Goal: Transaction & Acquisition: Obtain resource

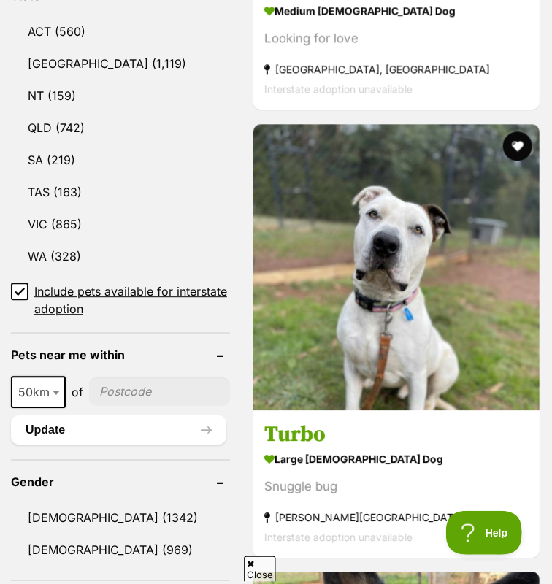
scroll to position [973, 0]
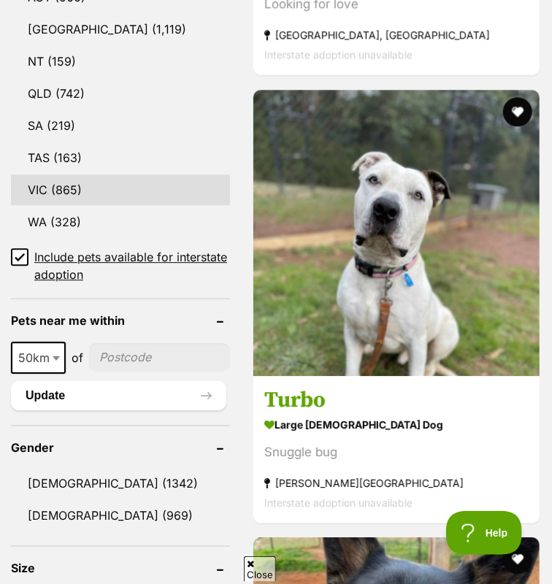
click at [49, 205] on link "VIC (865)" at bounding box center [120, 189] width 219 height 31
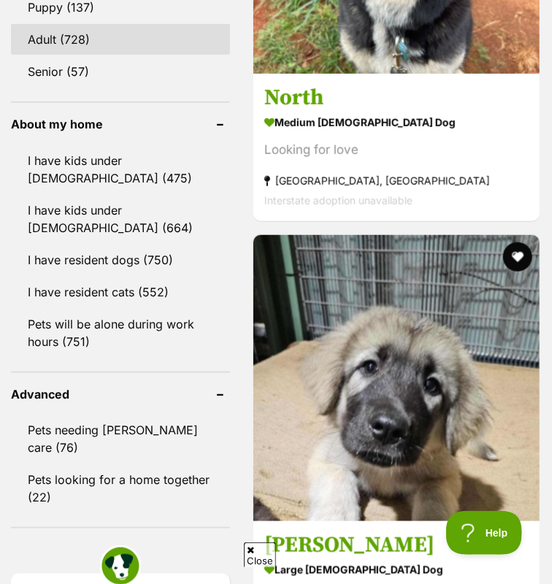
click at [63, 55] on link "Adult (728)" at bounding box center [120, 39] width 219 height 31
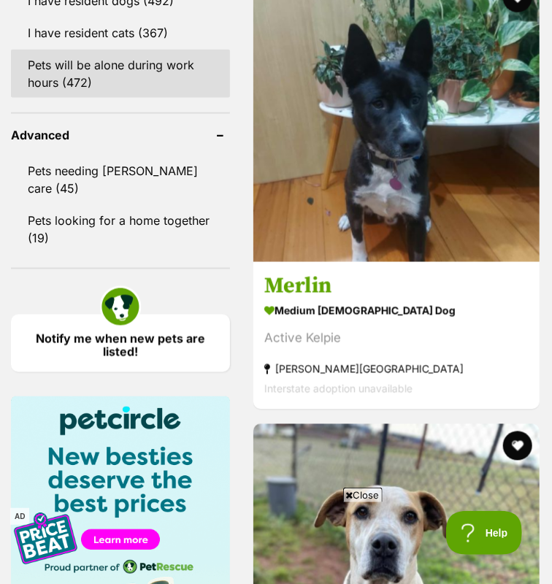
click at [139, 98] on link "Pets will be alone during work hours (472)" at bounding box center [120, 74] width 219 height 48
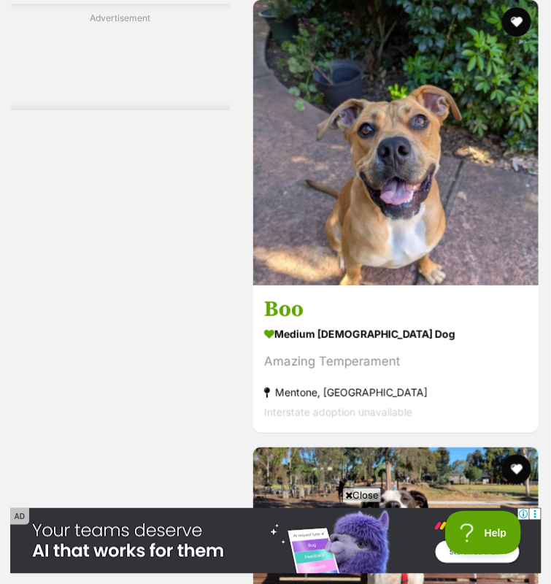
scroll to position [7403, 0]
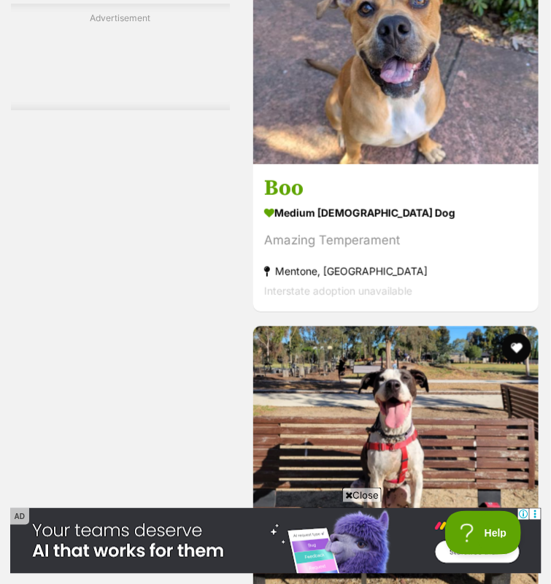
click at [369, 493] on span "Close" at bounding box center [361, 494] width 39 height 15
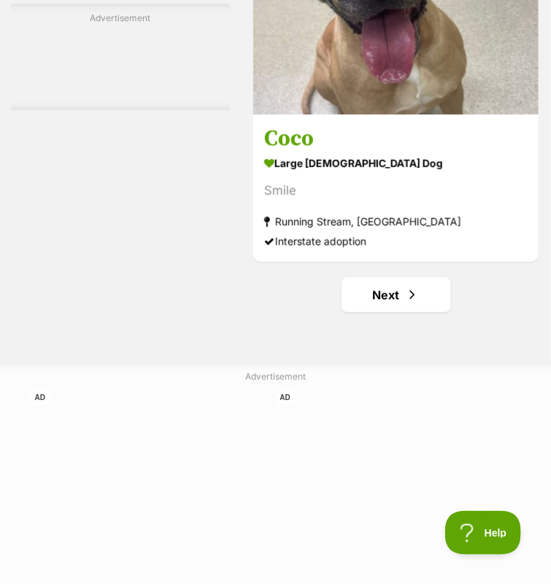
scroll to position [9827, 0]
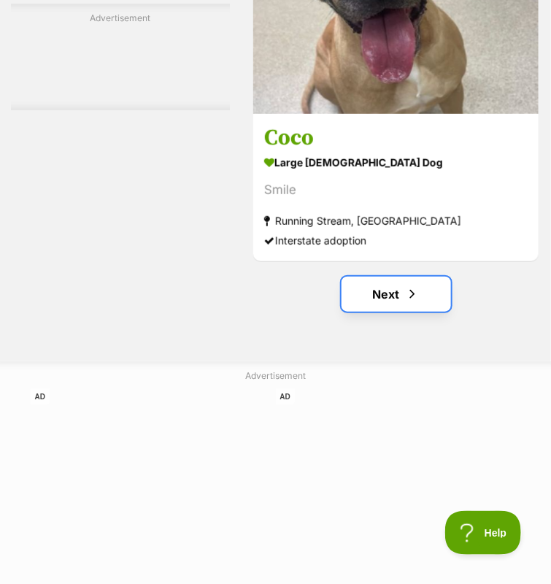
click at [398, 312] on link "Next" at bounding box center [396, 294] width 109 height 35
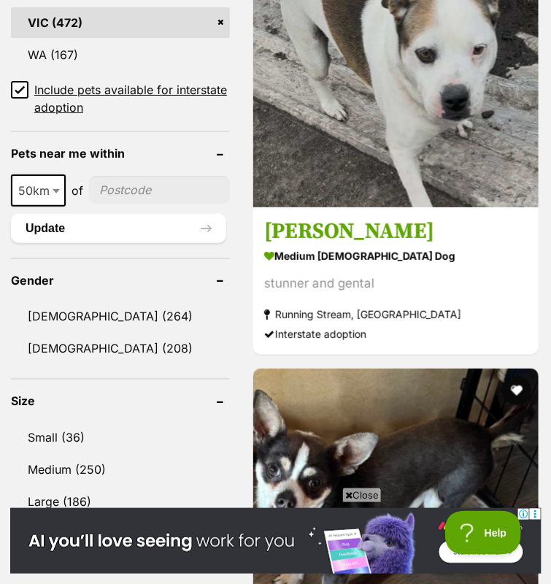
scroll to position [1176, 0]
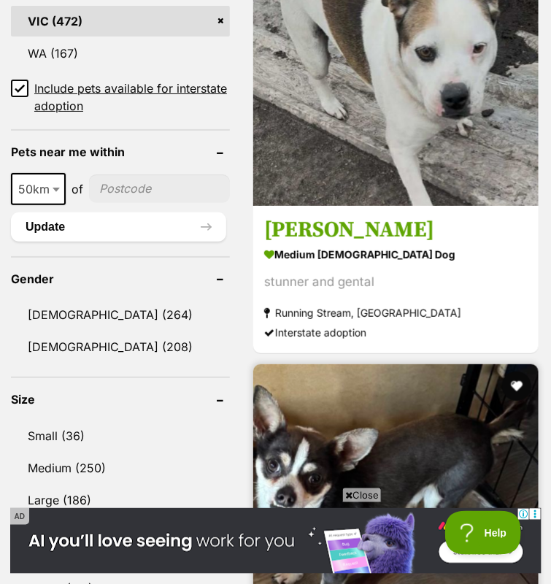
click at [356, 493] on span "Close" at bounding box center [361, 494] width 39 height 15
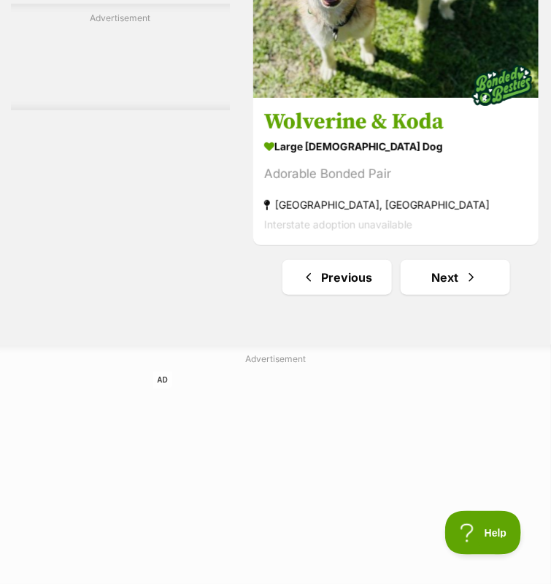
scroll to position [9764, 0]
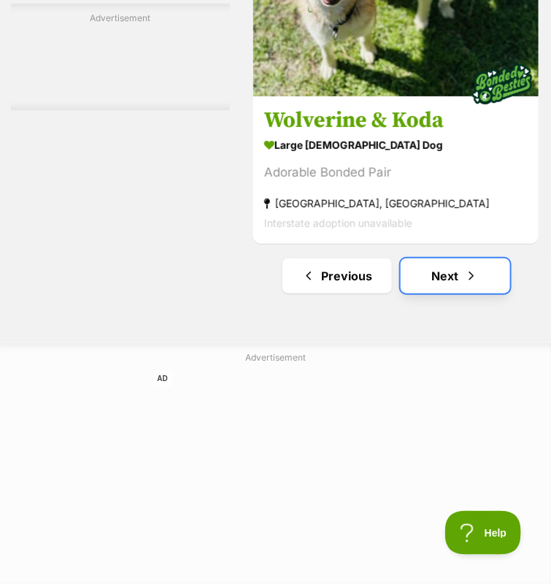
click at [443, 293] on link "Next" at bounding box center [455, 275] width 109 height 35
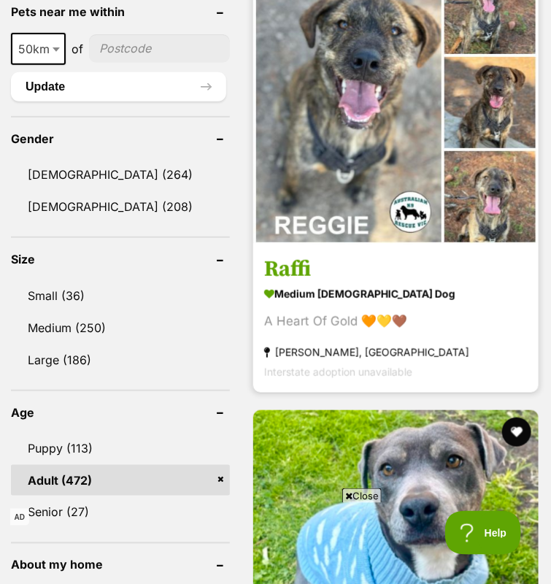
scroll to position [1345, 0]
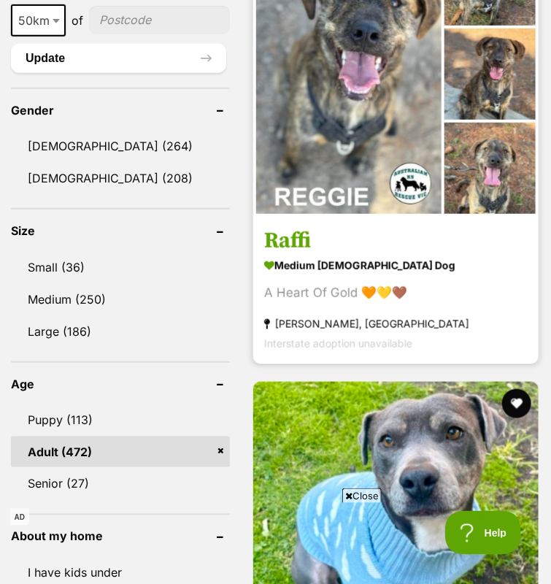
click at [359, 217] on img at bounding box center [395, 73] width 285 height 285
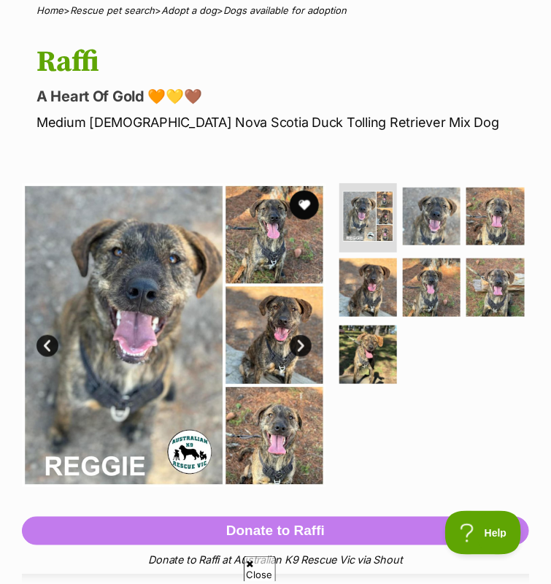
scroll to position [132, 0]
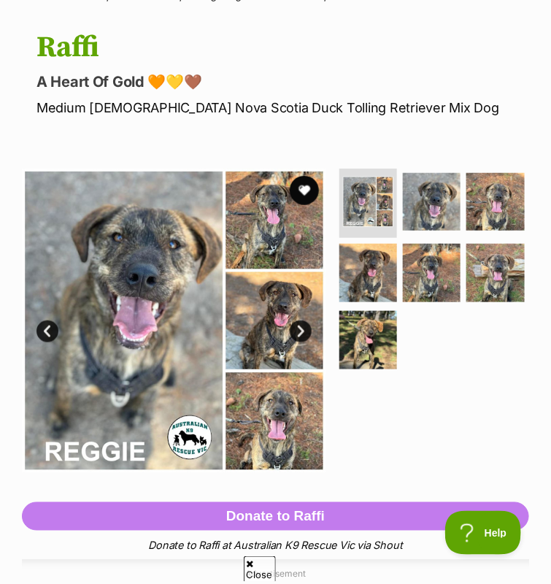
click at [303, 342] on link "Next" at bounding box center [301, 331] width 22 height 22
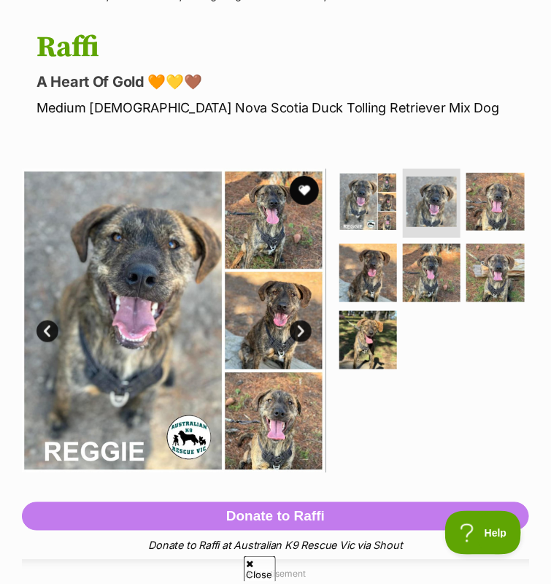
scroll to position [0, 0]
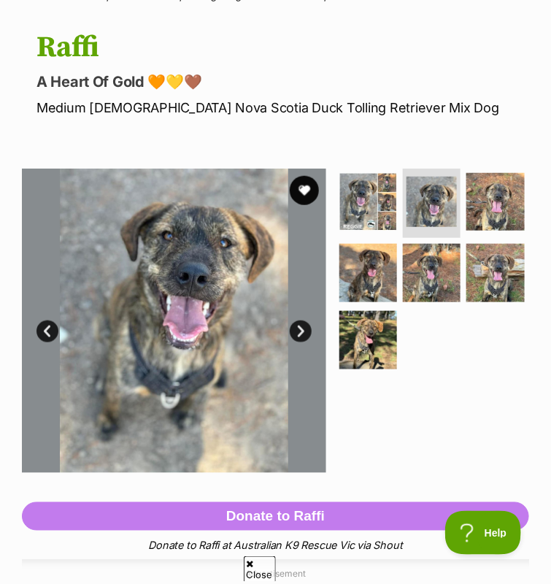
click at [303, 342] on link "Next" at bounding box center [301, 331] width 22 height 22
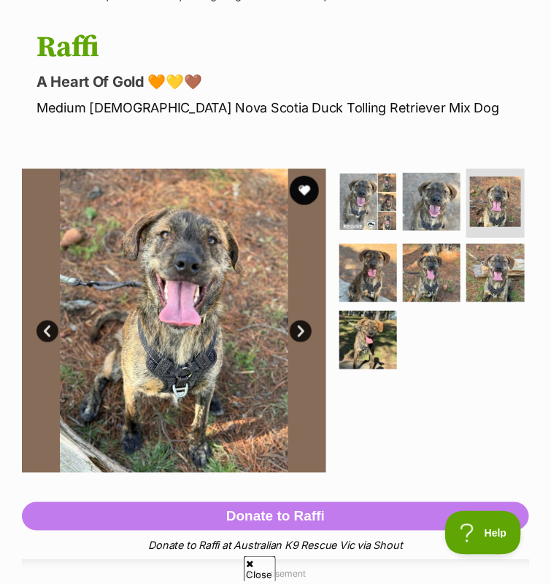
click at [303, 342] on link "Next" at bounding box center [301, 331] width 22 height 22
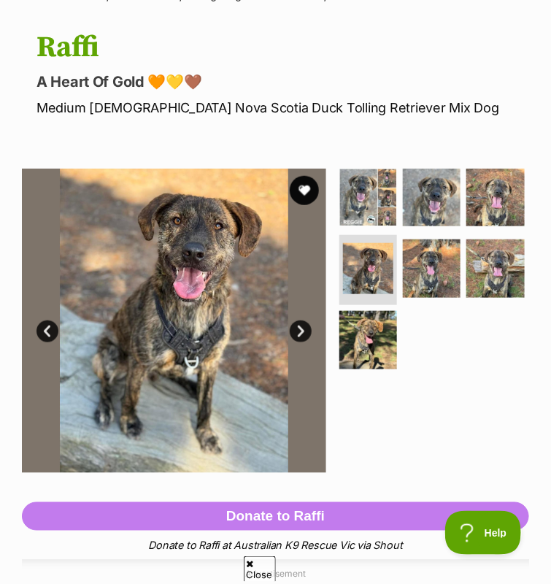
click at [303, 342] on link "Next" at bounding box center [301, 331] width 22 height 22
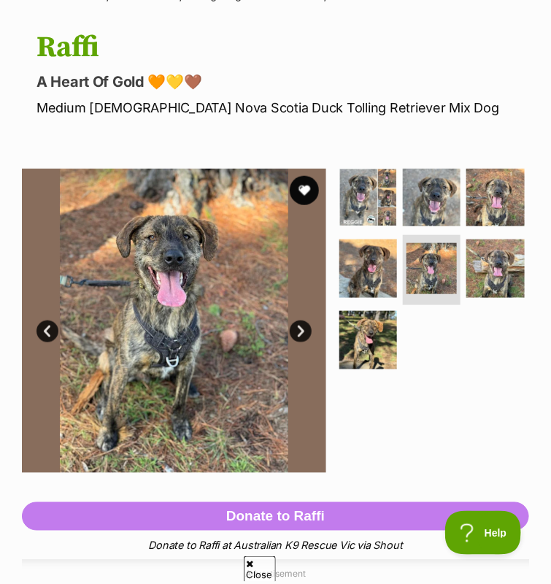
click at [303, 342] on link "Next" at bounding box center [301, 331] width 22 height 22
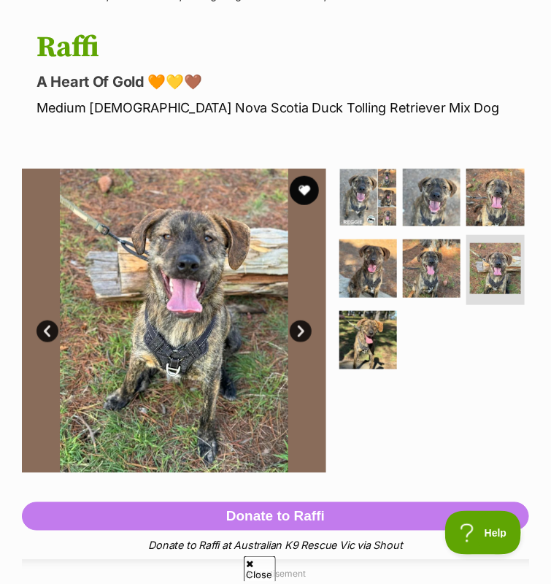
click at [303, 342] on link "Next" at bounding box center [301, 331] width 22 height 22
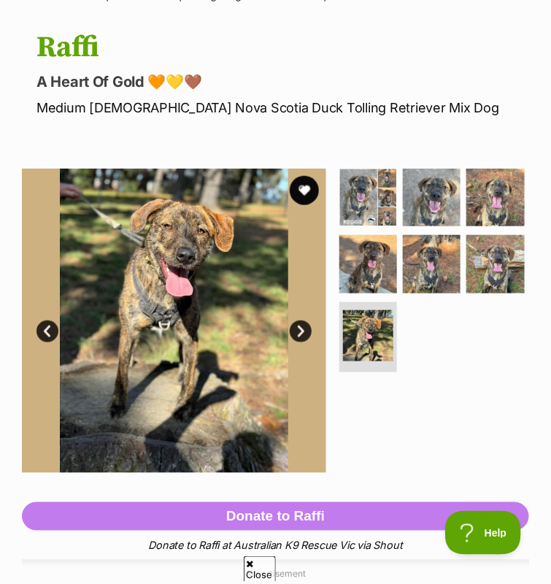
click at [303, 342] on link "Next" at bounding box center [301, 331] width 22 height 22
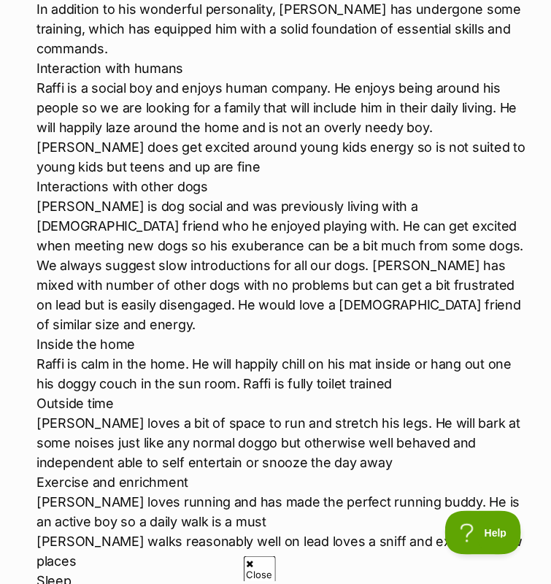
scroll to position [2143, 1]
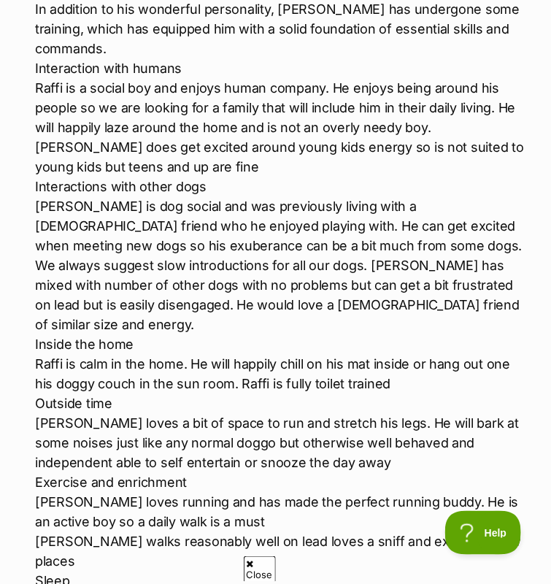
click at [251, 564] on icon at bounding box center [250, 563] width 7 height 9
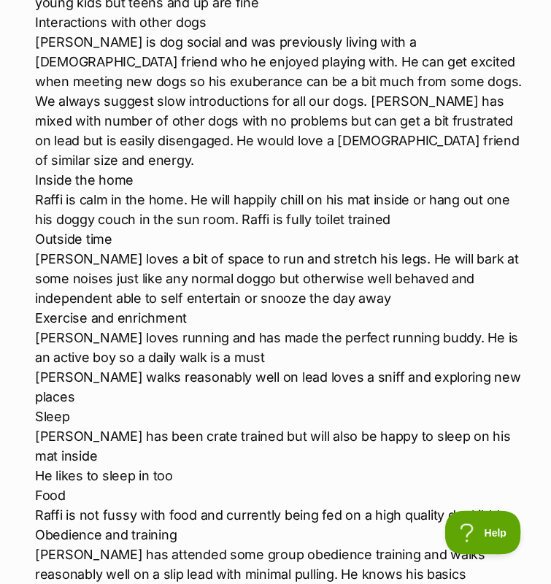
scroll to position [2328, 1]
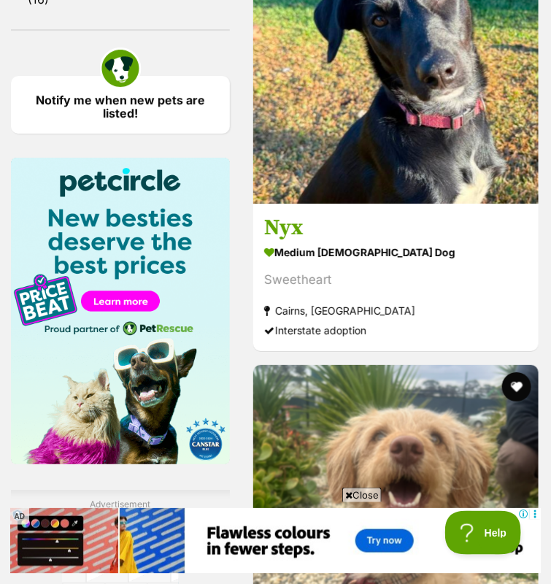
scroll to position [2256, 0]
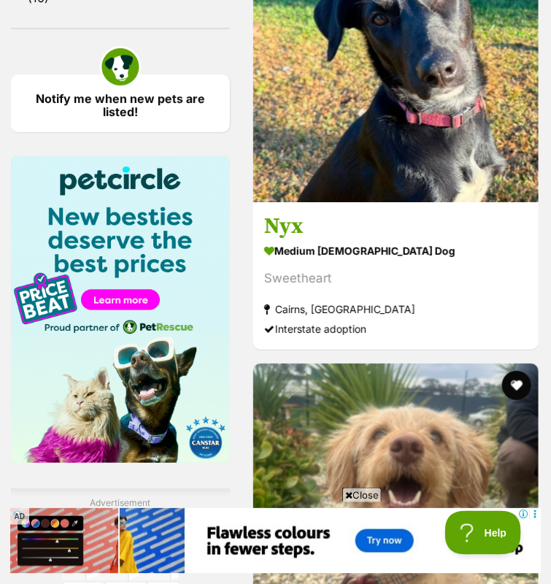
click at [361, 488] on span "Close" at bounding box center [361, 494] width 39 height 15
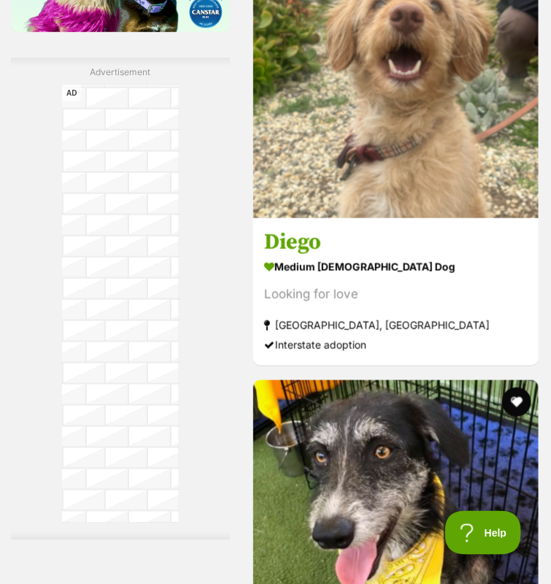
scroll to position [2689, 0]
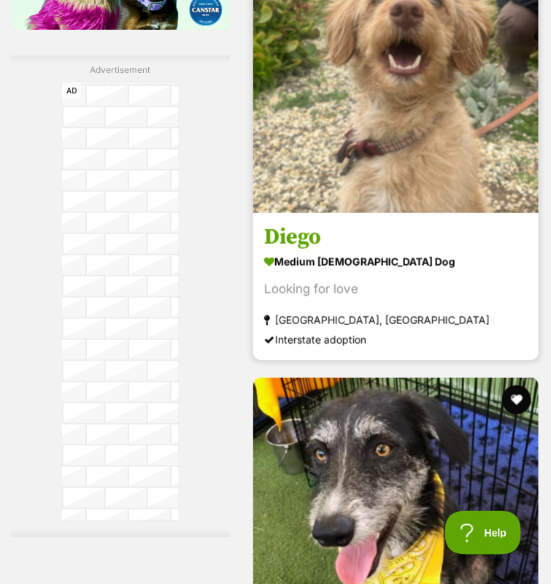
click at [371, 213] on img at bounding box center [395, 70] width 285 height 285
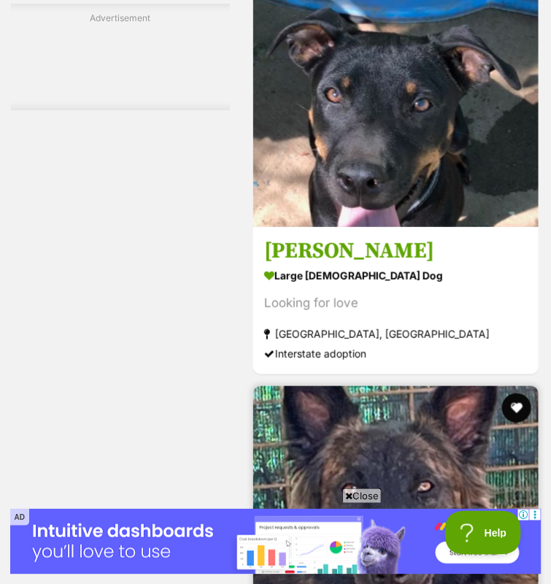
scroll to position [3717, 0]
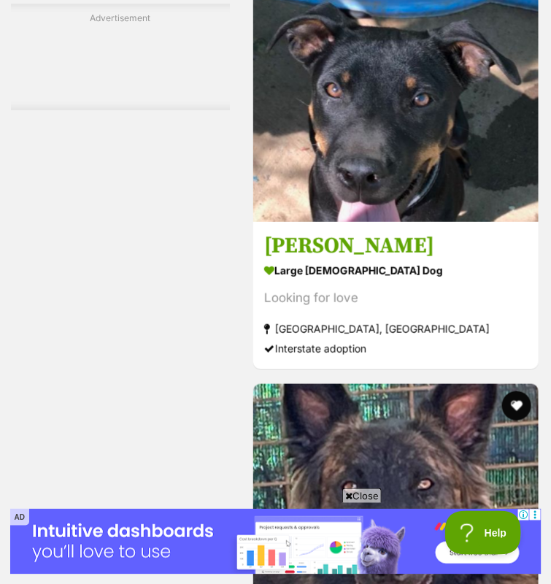
click at [363, 491] on span "Close" at bounding box center [361, 495] width 39 height 15
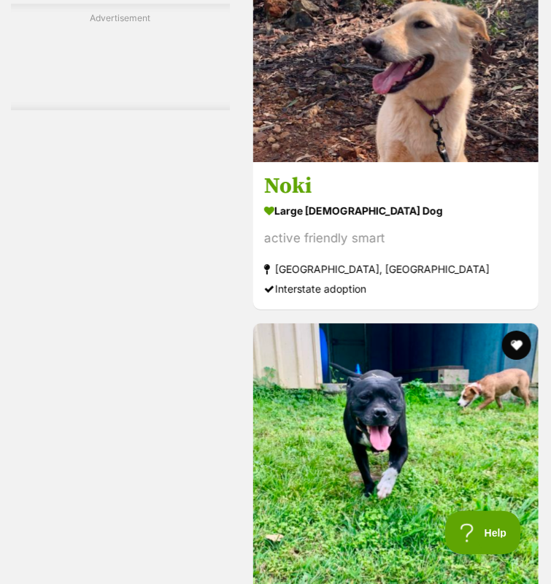
scroll to position [4670, 0]
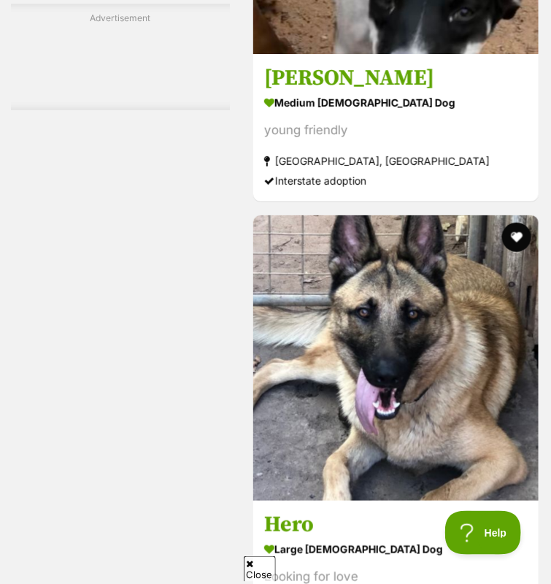
scroll to position [7320, 0]
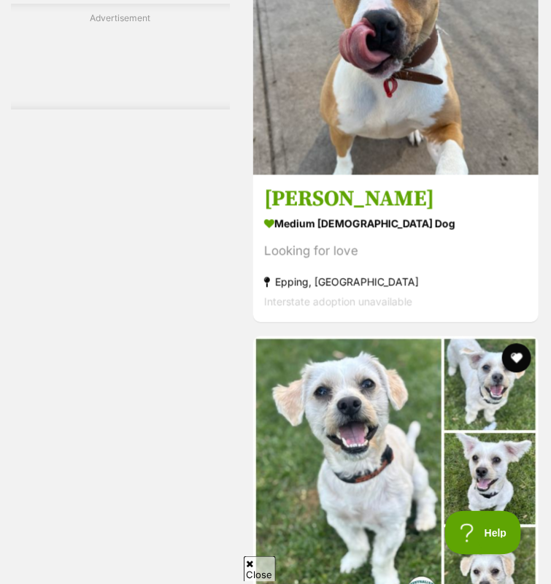
scroll to position [4150, 0]
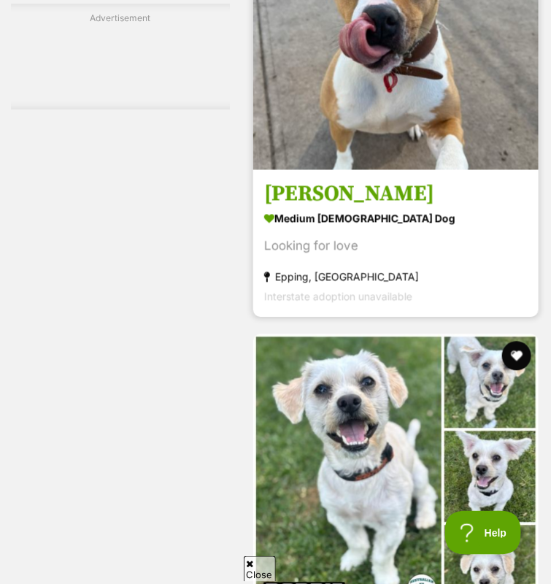
click at [350, 147] on img at bounding box center [395, 27] width 285 height 285
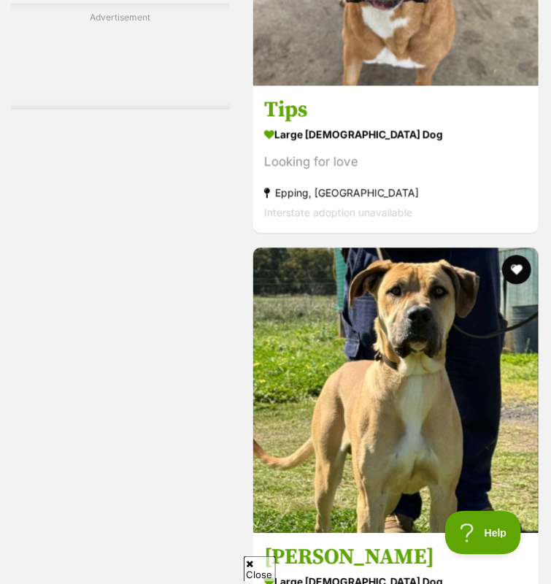
scroll to position [5464, 0]
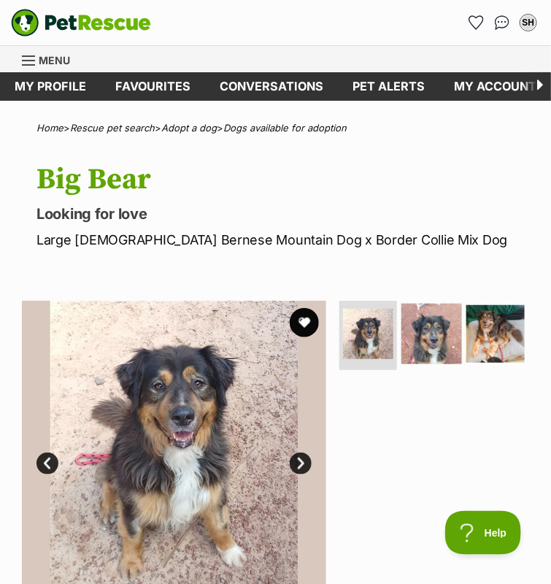
click at [436, 351] on img at bounding box center [431, 333] width 61 height 61
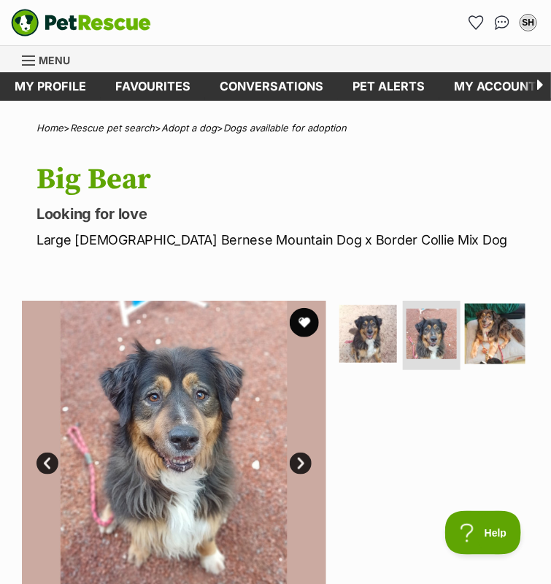
click at [500, 363] on img at bounding box center [495, 333] width 61 height 61
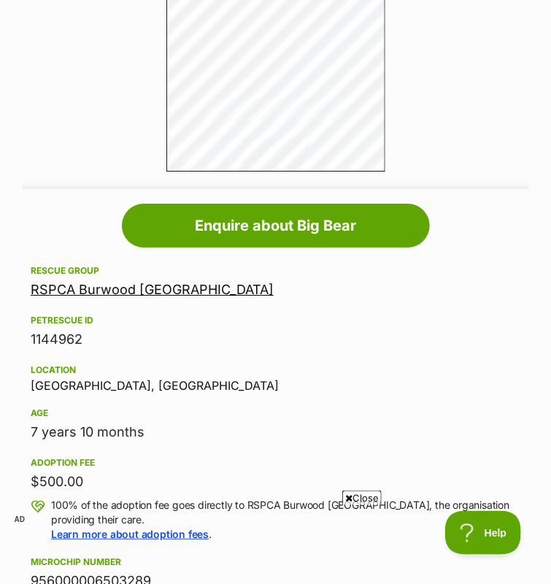
scroll to position [928, 0]
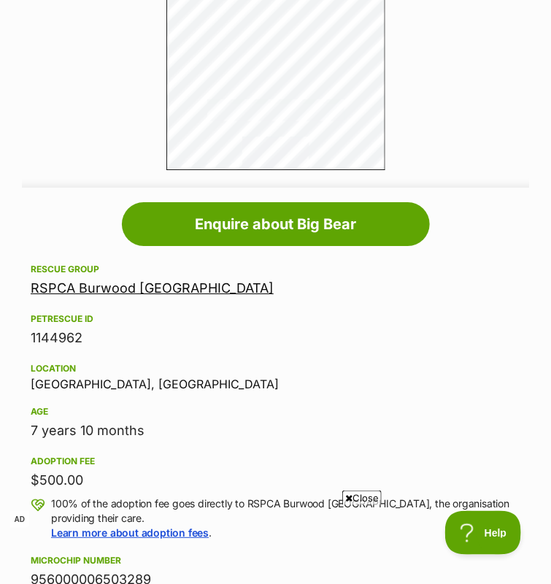
click at [358, 495] on span "Close" at bounding box center [361, 497] width 39 height 15
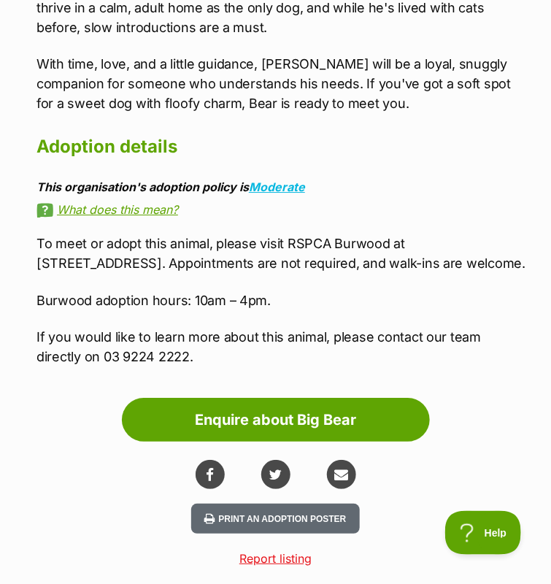
scroll to position [2160, 0]
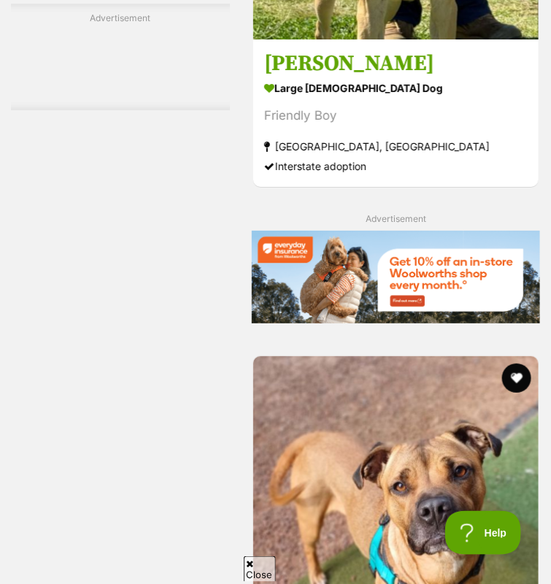
scroll to position [5953, 0]
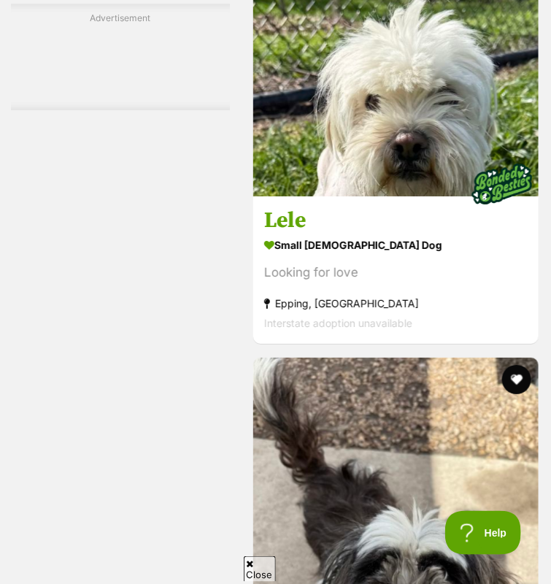
scroll to position [8307, 0]
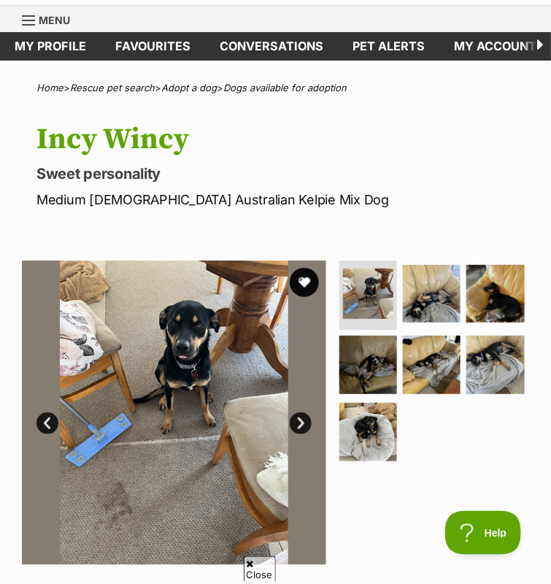
scroll to position [119, 0]
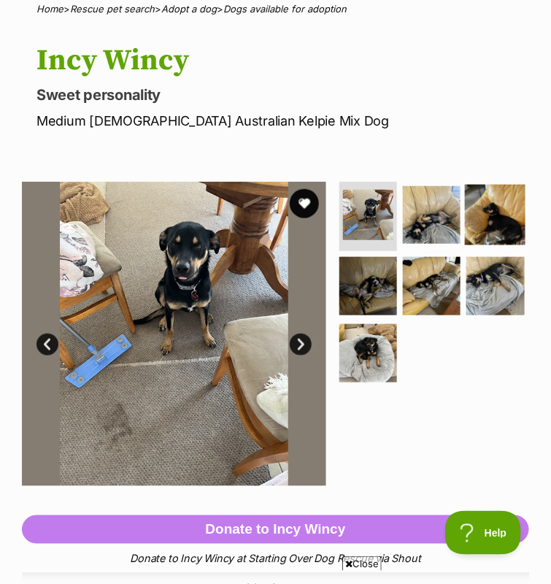
click at [493, 244] on img at bounding box center [495, 214] width 61 height 61
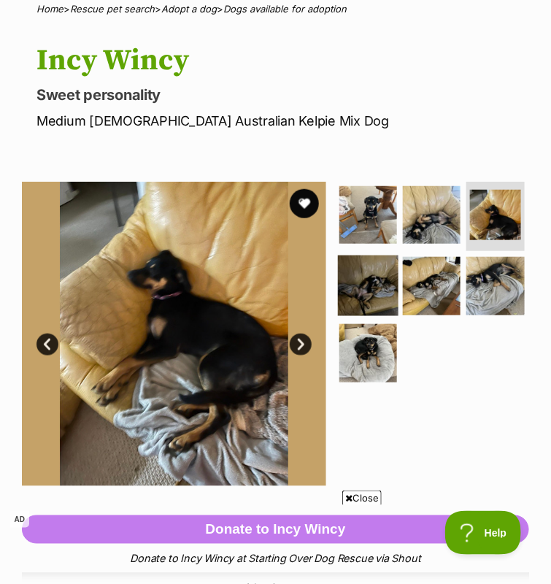
click at [371, 313] on img at bounding box center [368, 285] width 61 height 61
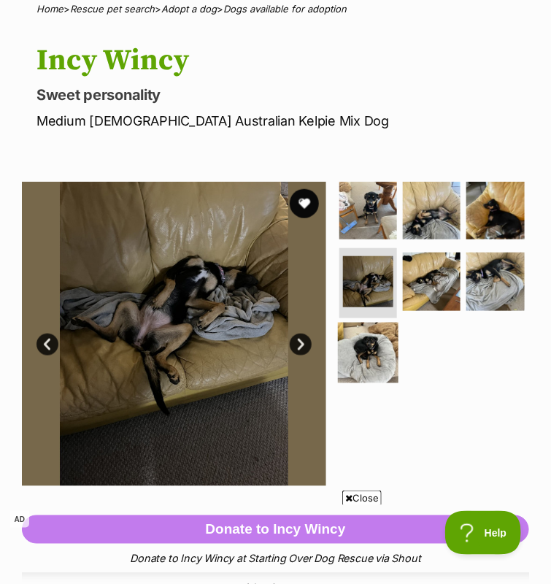
click at [371, 361] on img at bounding box center [368, 353] width 61 height 61
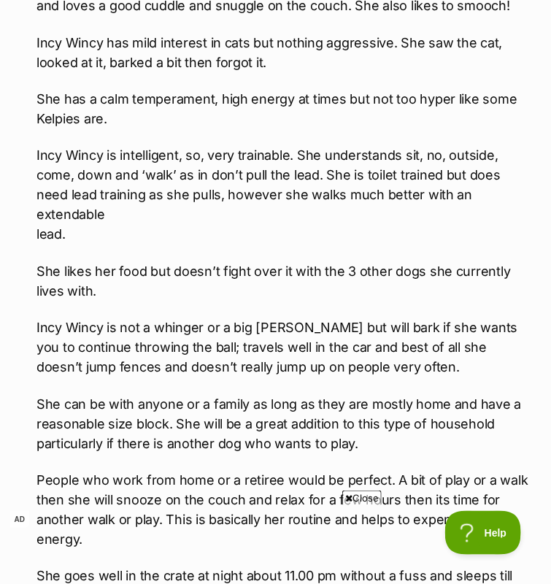
scroll to position [2284, 0]
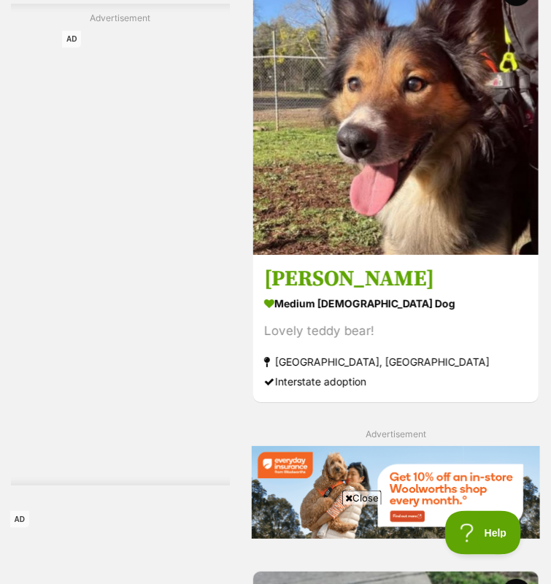
scroll to position [5734, 0]
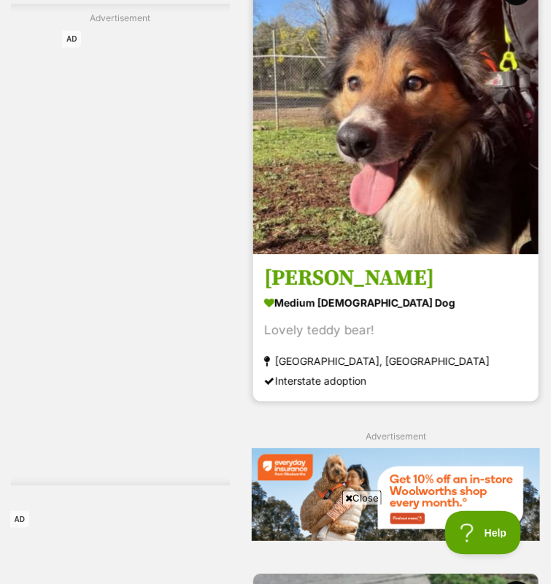
click at [367, 254] on img at bounding box center [395, 111] width 285 height 285
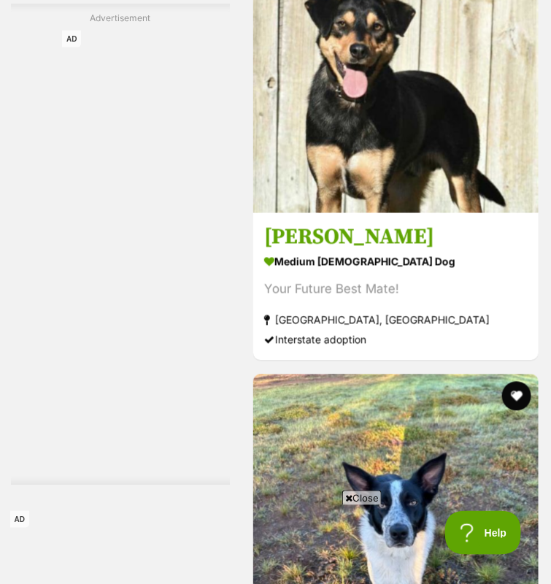
scroll to position [7729, 0]
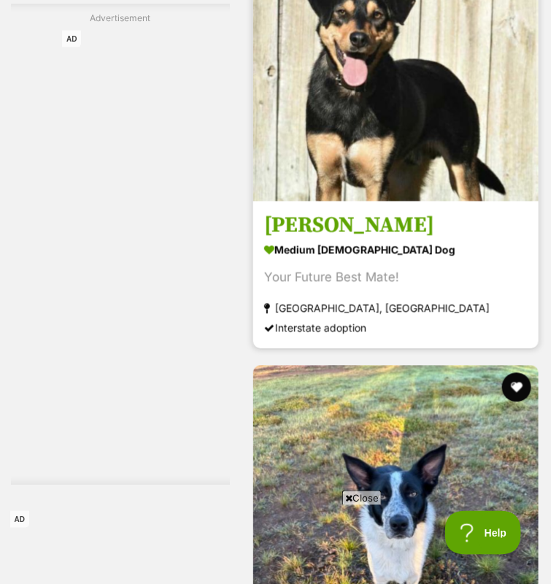
click at [382, 201] on img at bounding box center [395, 58] width 285 height 285
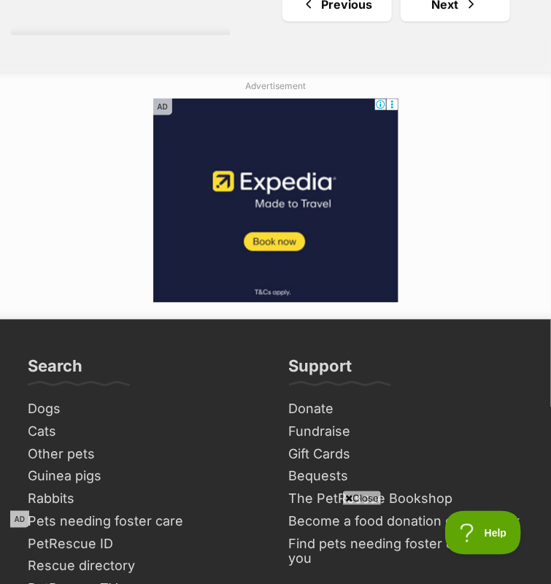
scroll to position [10166, 0]
click at [455, 22] on link "Next" at bounding box center [455, 4] width 109 height 35
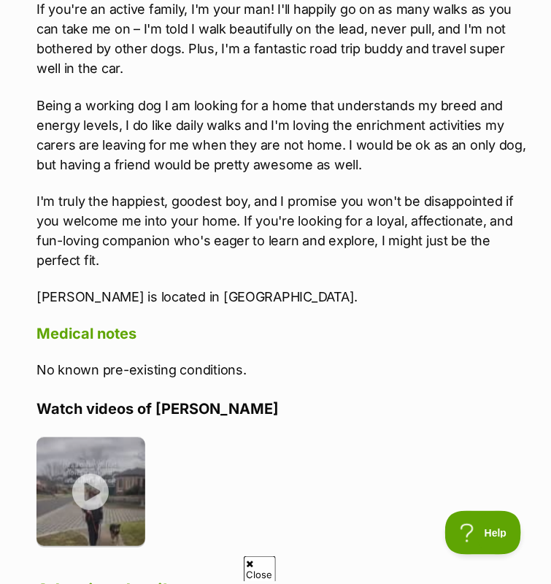
scroll to position [2369, 0]
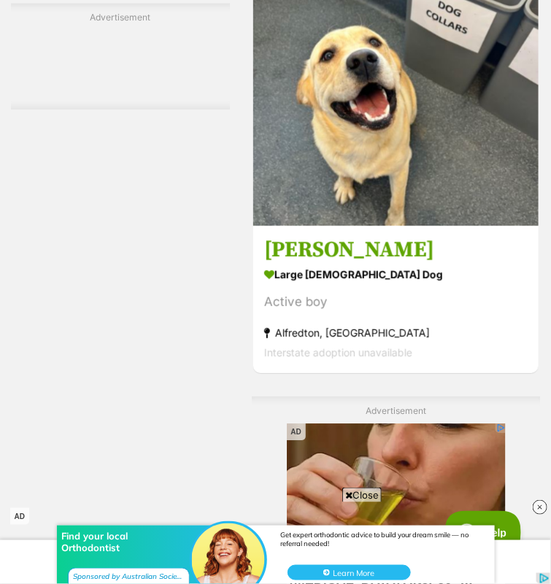
scroll to position [3131, 0]
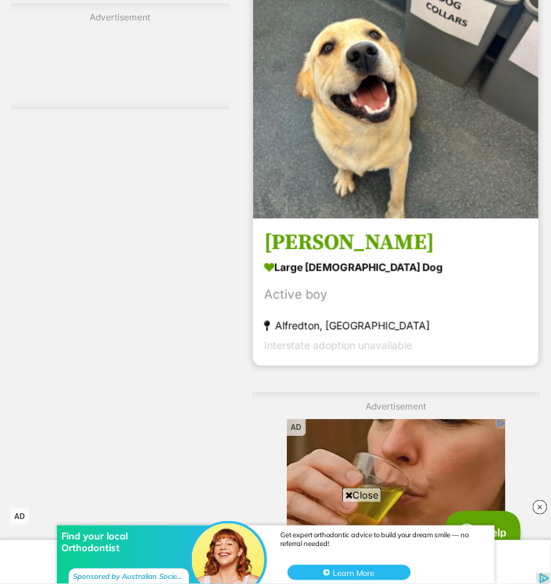
click at [428, 218] on img at bounding box center [395, 75] width 285 height 285
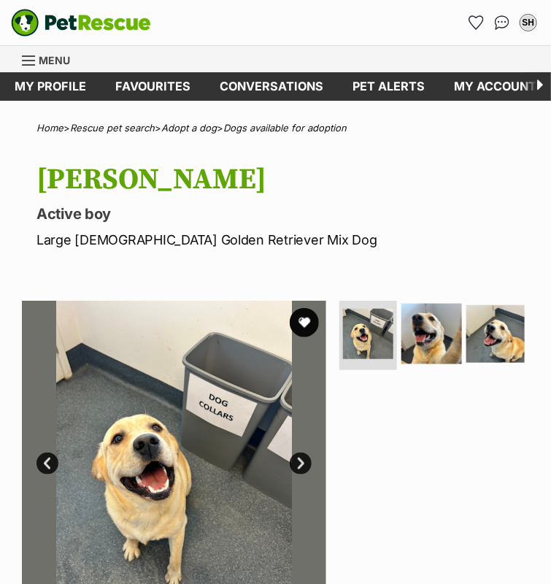
click at [424, 344] on img at bounding box center [431, 333] width 61 height 61
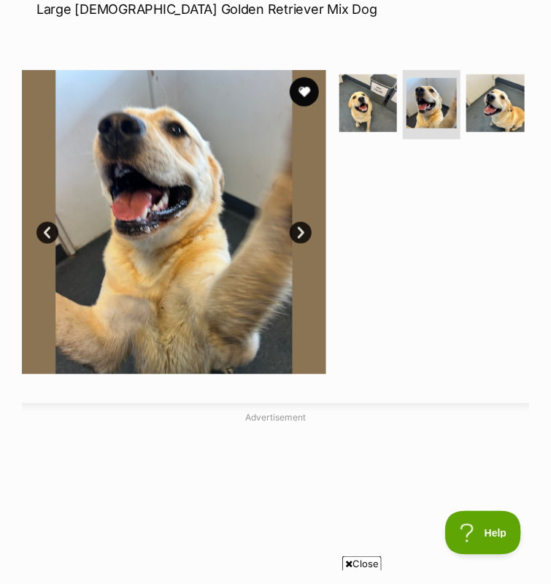
scroll to position [230, 0]
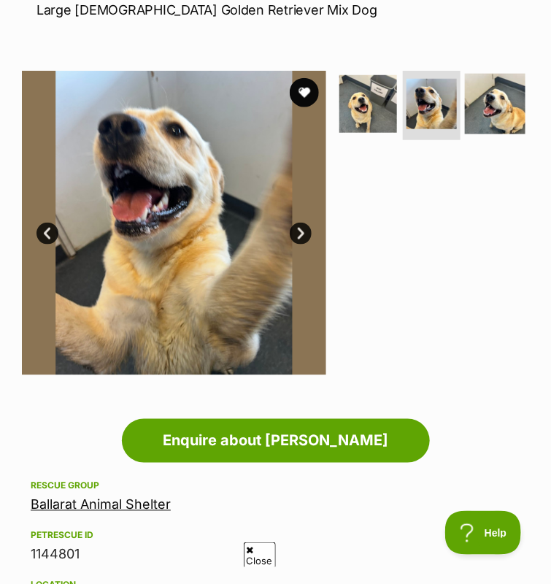
click at [504, 131] on img at bounding box center [495, 103] width 61 height 61
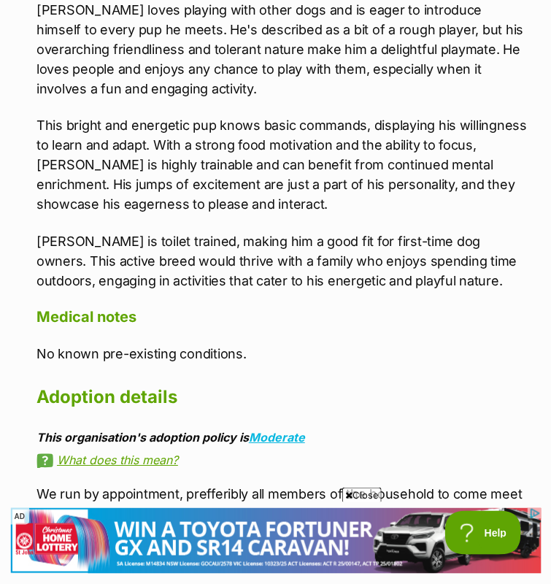
scroll to position [1973, 0]
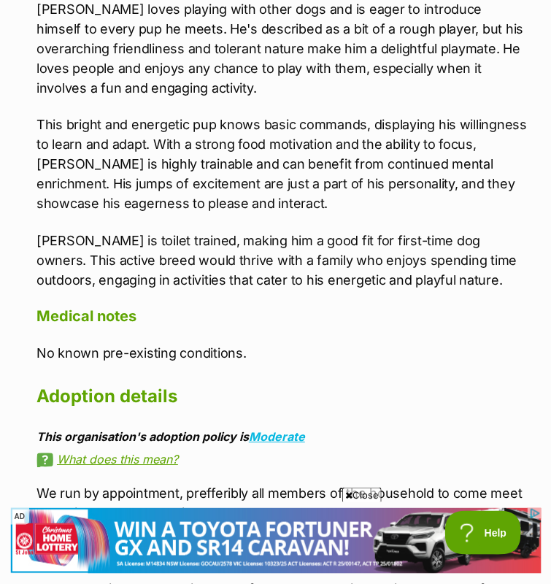
click at [369, 494] on span "Close" at bounding box center [361, 494] width 39 height 15
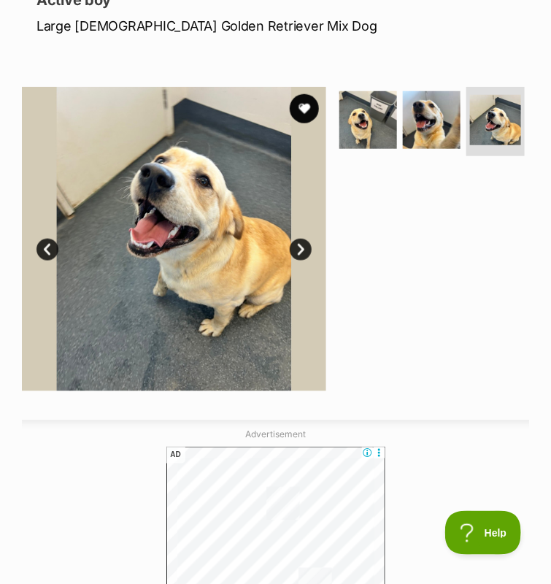
scroll to position [215, 0]
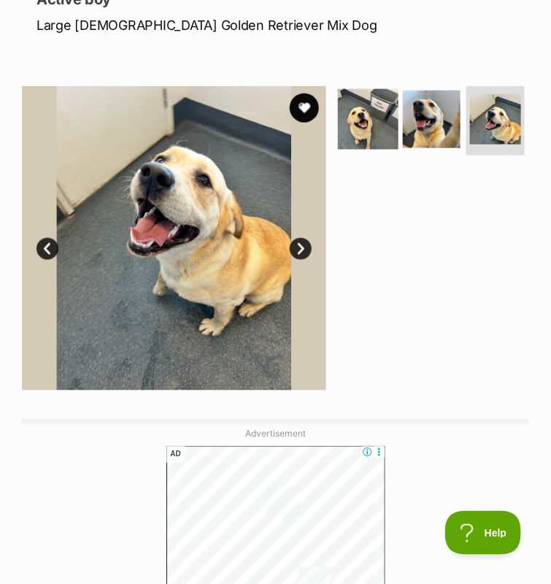
click at [366, 149] on img at bounding box center [368, 118] width 61 height 61
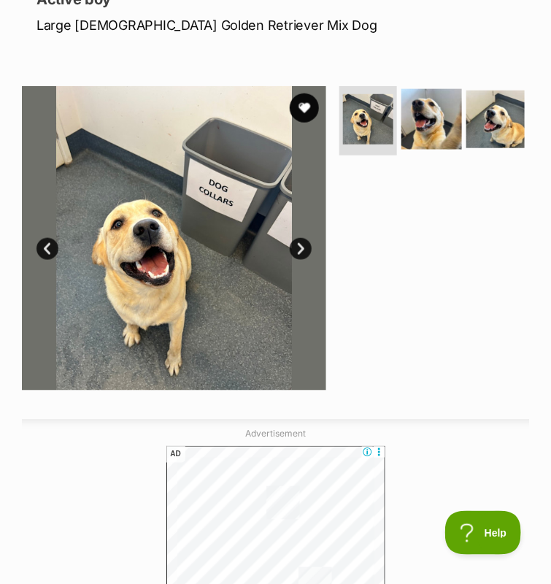
click at [409, 149] on img at bounding box center [431, 118] width 61 height 61
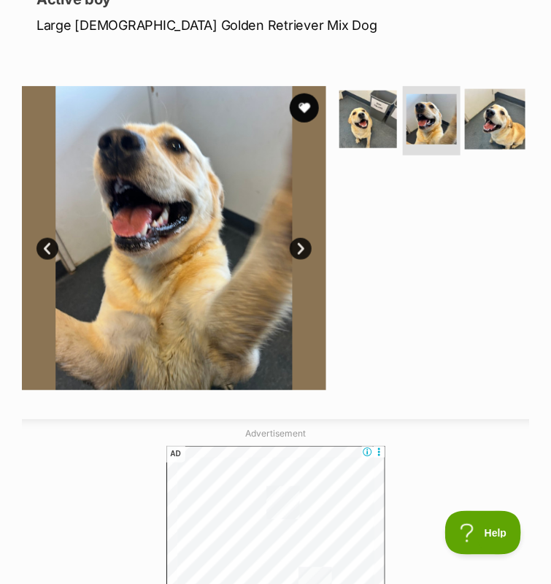
click at [486, 149] on img at bounding box center [495, 118] width 61 height 61
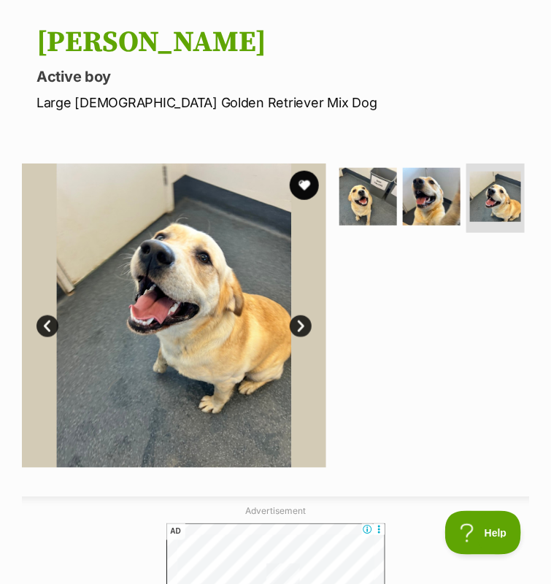
scroll to position [0, 0]
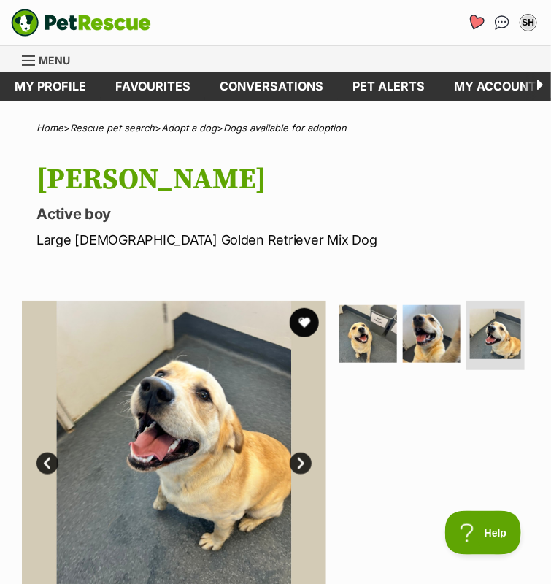
click at [467, 26] on icon "Favourites" at bounding box center [476, 22] width 18 height 17
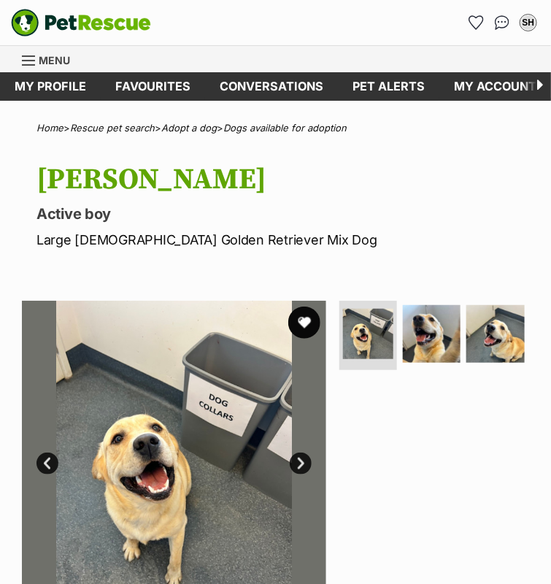
click at [304, 339] on button "favourite" at bounding box center [304, 323] width 32 height 32
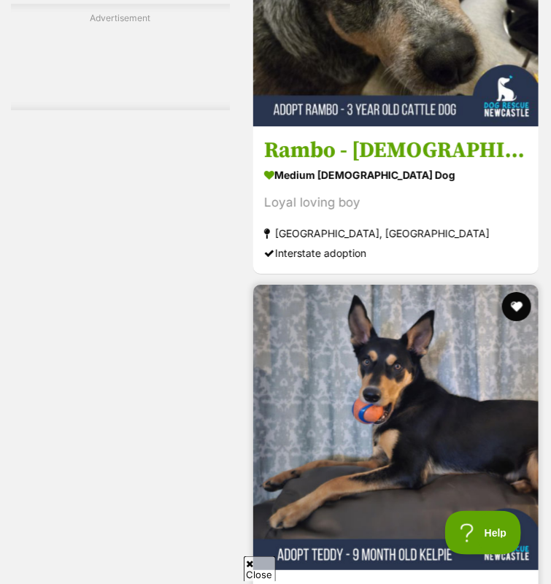
scroll to position [9471, 0]
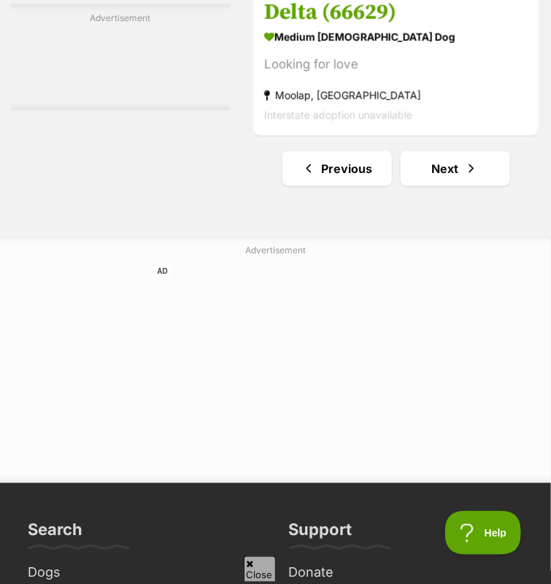
scroll to position [9998, 0]
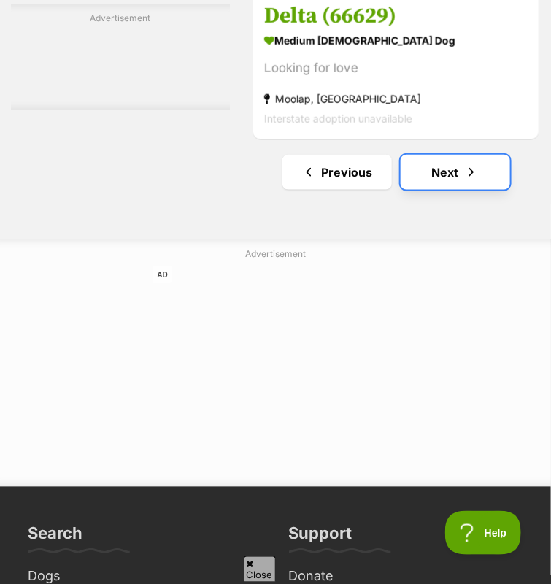
click at [462, 190] on link "Next" at bounding box center [455, 172] width 109 height 35
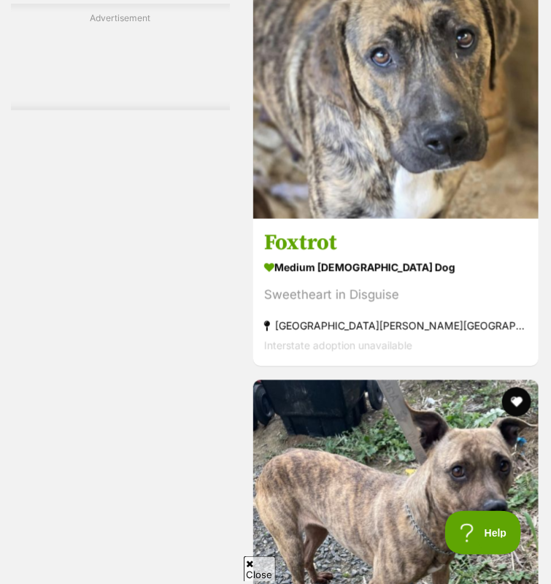
scroll to position [7720, 0]
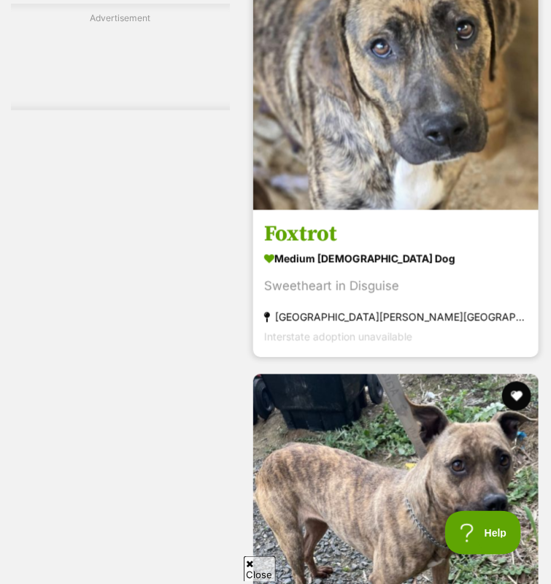
click at [318, 192] on img at bounding box center [395, 67] width 285 height 285
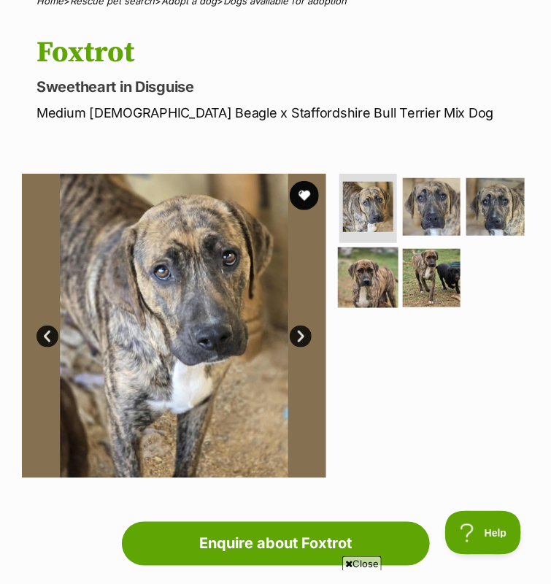
click at [370, 293] on img at bounding box center [368, 277] width 61 height 61
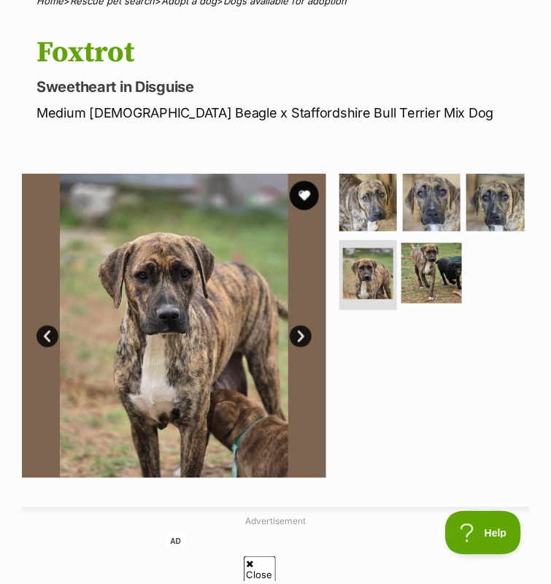
click at [422, 304] on img at bounding box center [431, 273] width 61 height 61
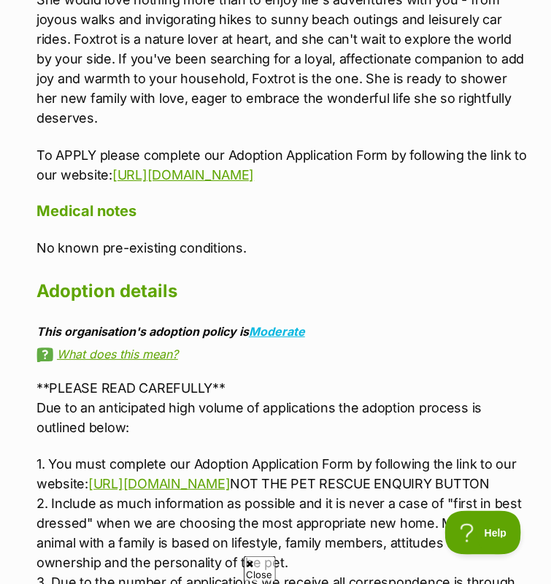
scroll to position [2262, 0]
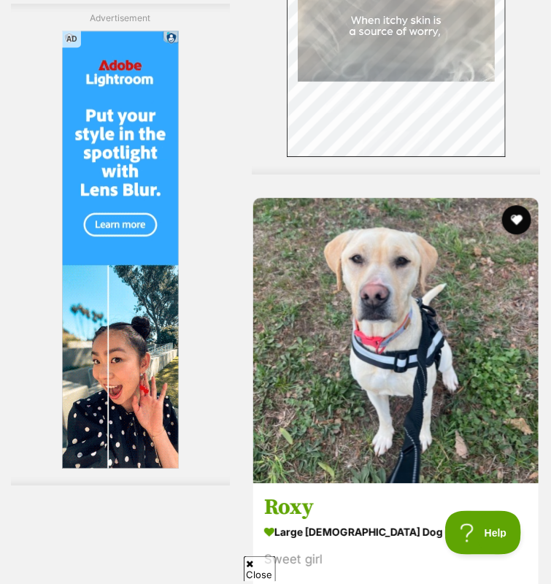
scroll to position [9310, 0]
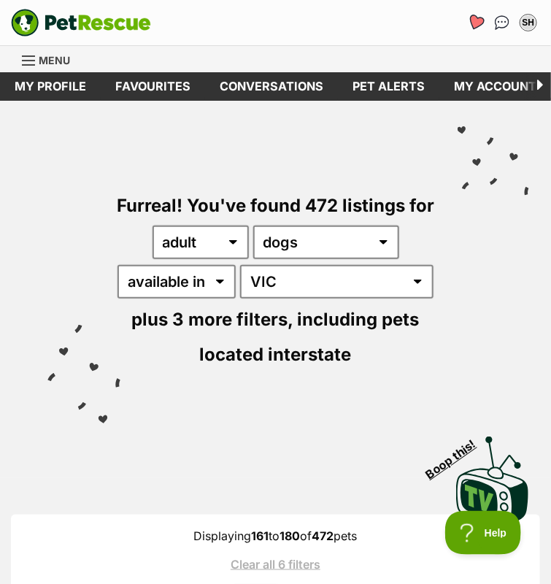
click at [467, 31] on icon "Favourites" at bounding box center [476, 22] width 18 height 17
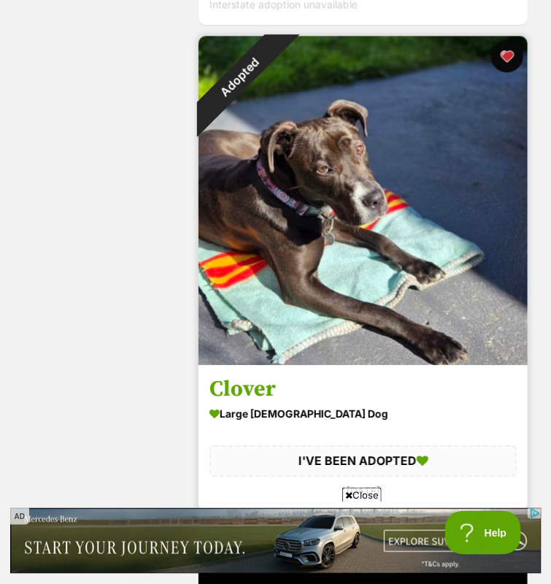
click at [509, 72] on button "favourite" at bounding box center [507, 56] width 32 height 32
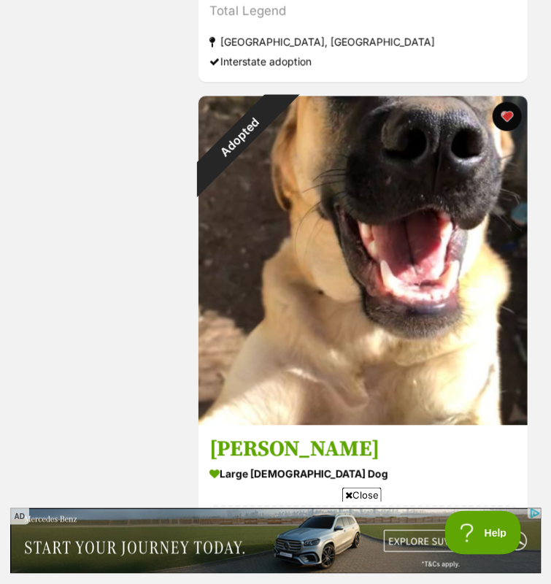
scroll to position [1694, 0]
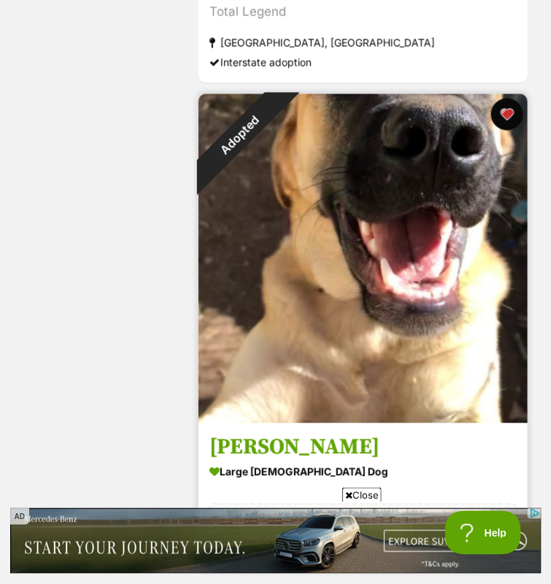
click at [506, 126] on button "favourite" at bounding box center [507, 115] width 32 height 32
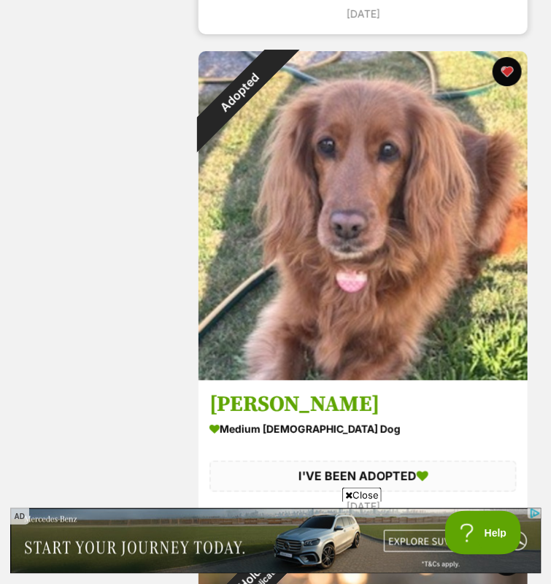
scroll to position [2240, 0]
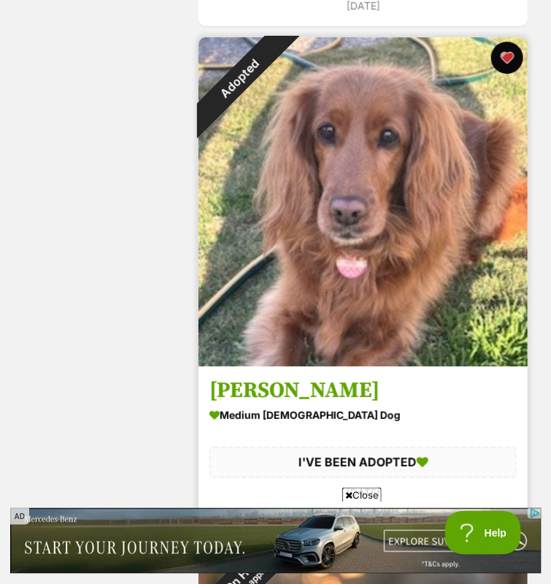
click at [504, 71] on button "favourite" at bounding box center [507, 58] width 32 height 32
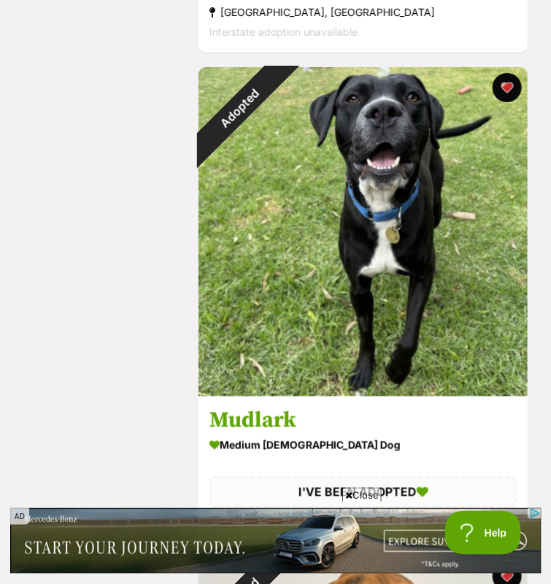
scroll to position [3693, 0]
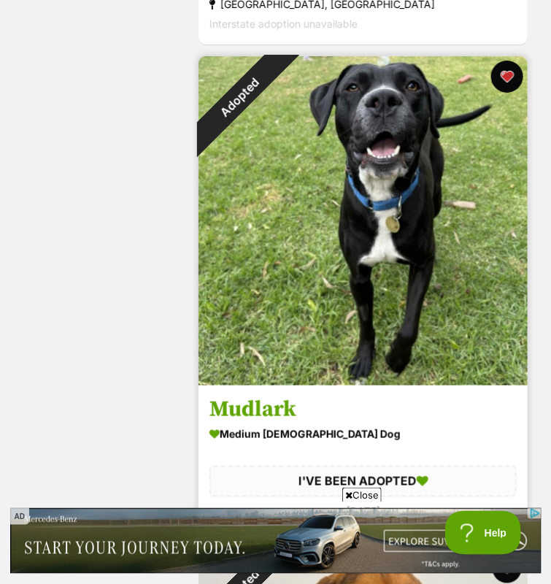
click at [508, 89] on button "favourite" at bounding box center [507, 77] width 32 height 32
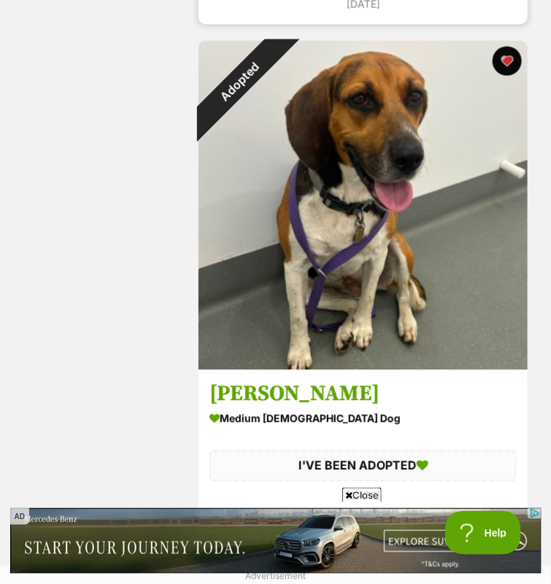
scroll to position [4209, 0]
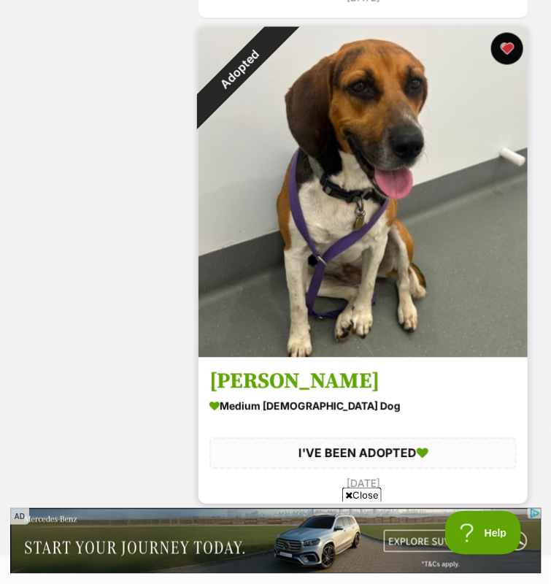
click at [509, 64] on button "favourite" at bounding box center [507, 49] width 32 height 32
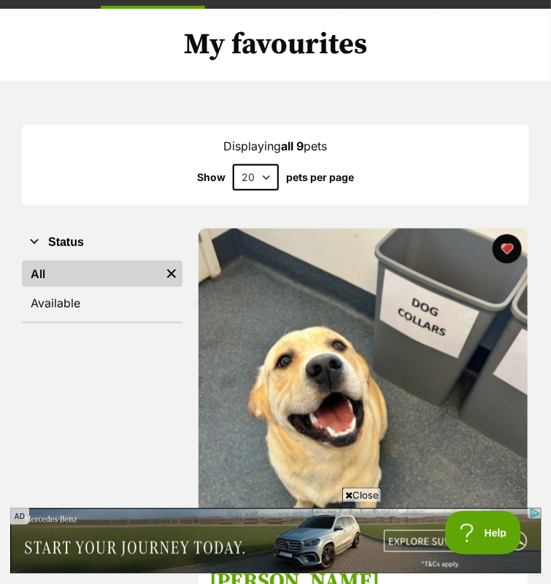
scroll to position [0, 0]
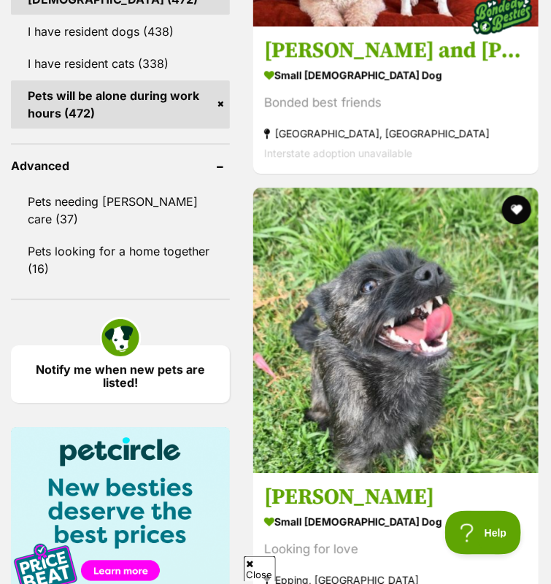
scroll to position [2239, 0]
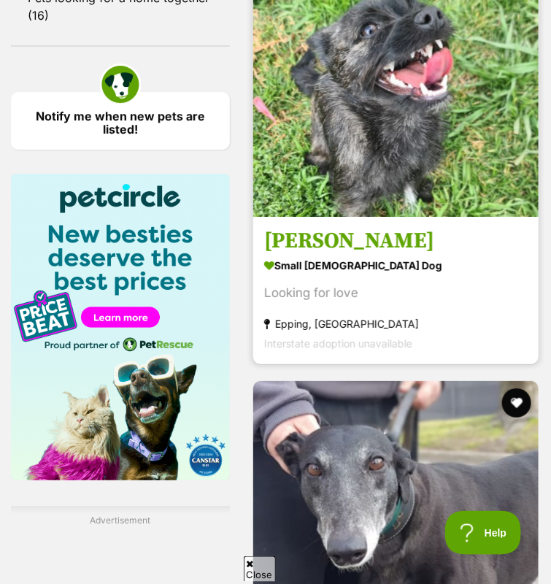
click at [417, 255] on h3 "[PERSON_NAME]" at bounding box center [395, 241] width 263 height 28
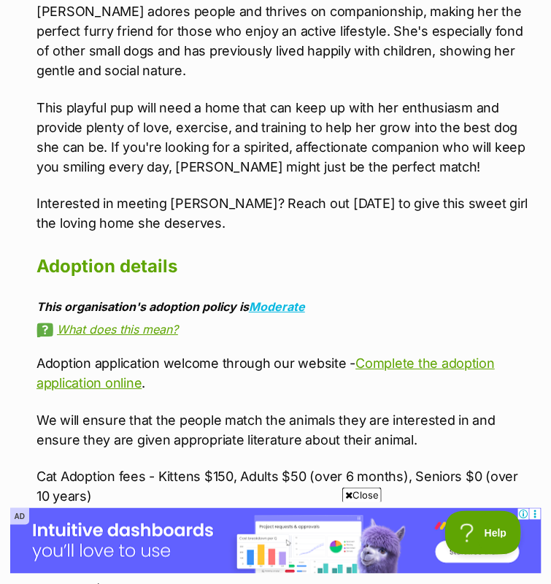
click at [364, 495] on span "Close" at bounding box center [361, 494] width 39 height 15
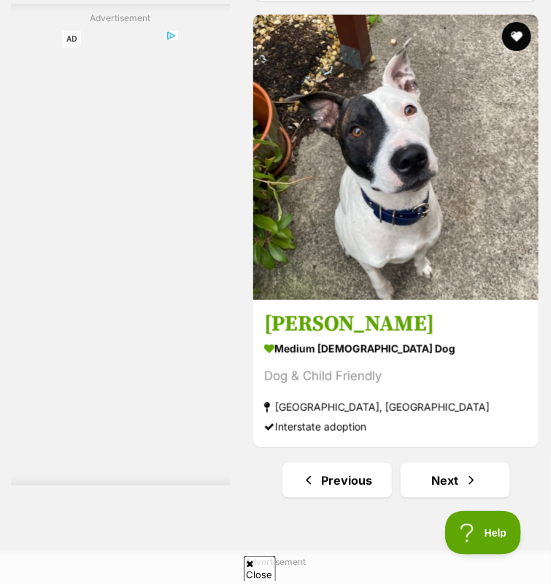
scroll to position [9880, 0]
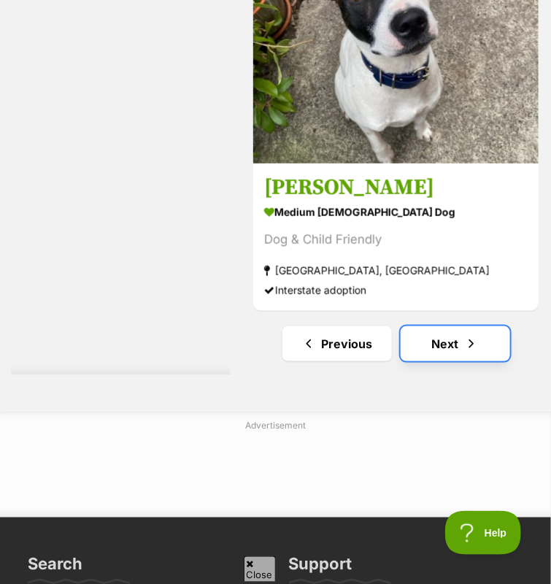
click at [465, 326] on link "Next" at bounding box center [455, 343] width 109 height 35
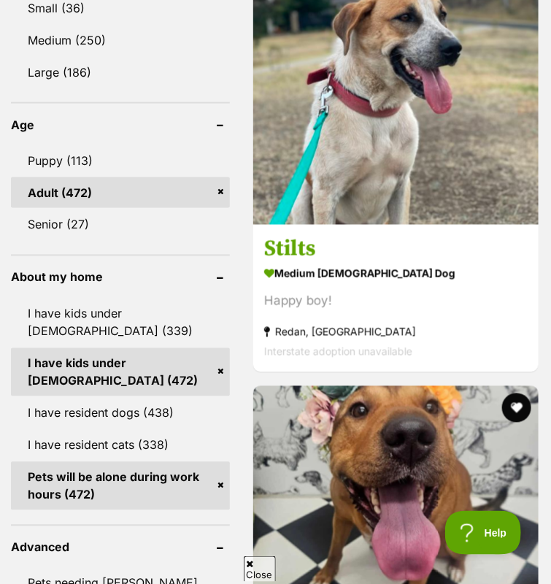
scroll to position [1603, 0]
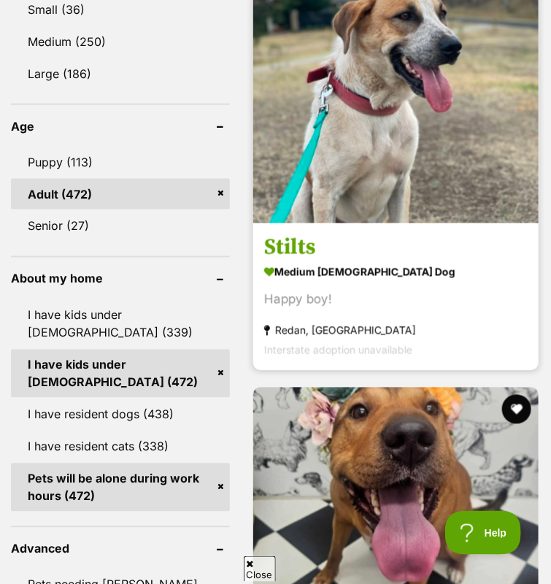
click at [391, 223] on img at bounding box center [395, 80] width 285 height 285
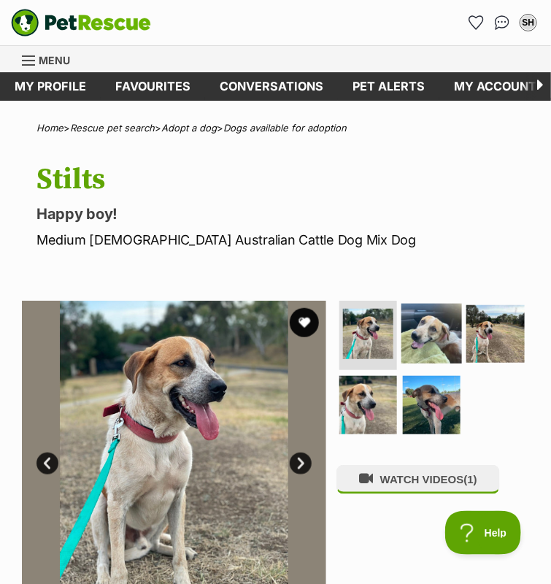
click at [421, 355] on img at bounding box center [431, 333] width 61 height 61
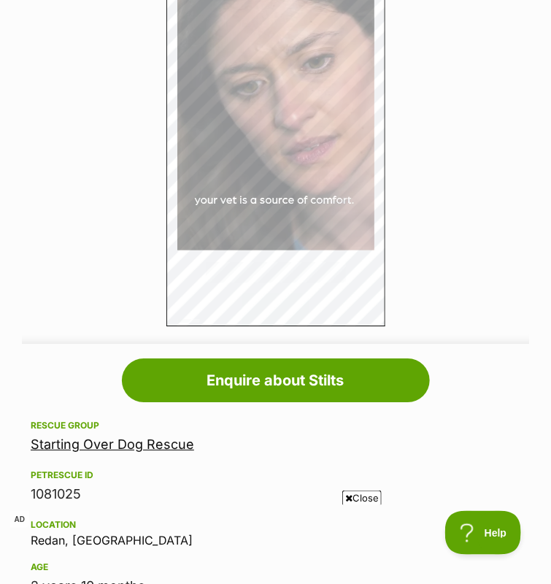
click at [362, 496] on span "Close" at bounding box center [361, 497] width 39 height 15
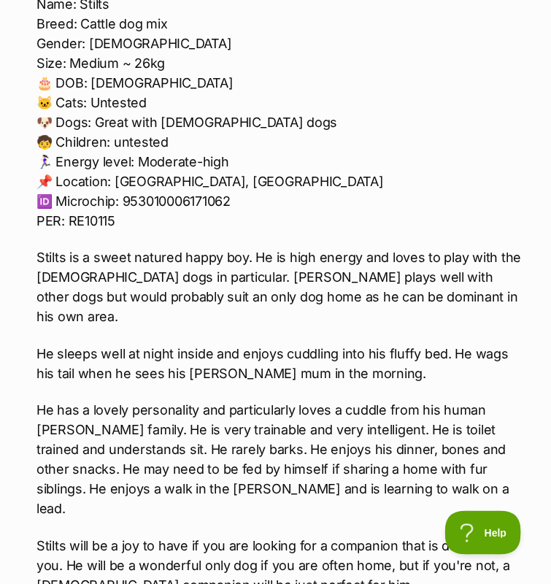
scroll to position [2066, 0]
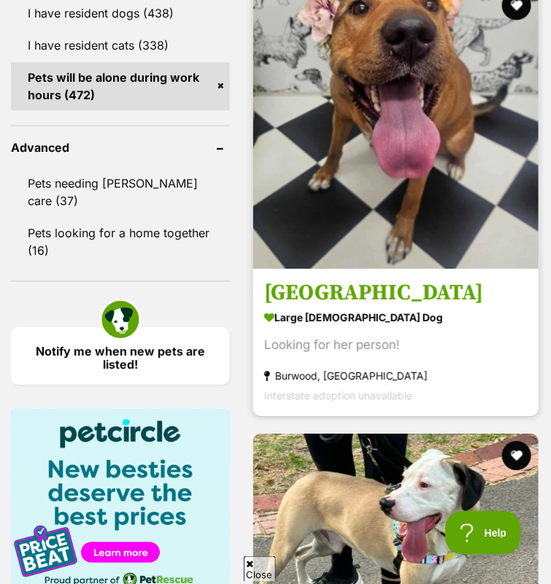
click at [391, 307] on h3 "[GEOGRAPHIC_DATA]" at bounding box center [395, 293] width 263 height 28
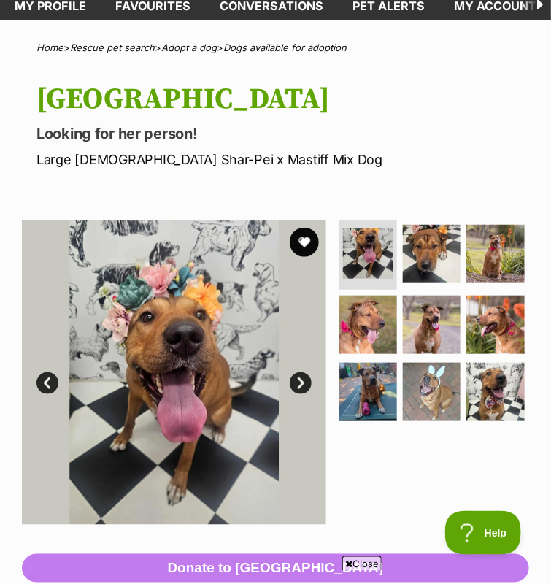
scroll to position [82, 0]
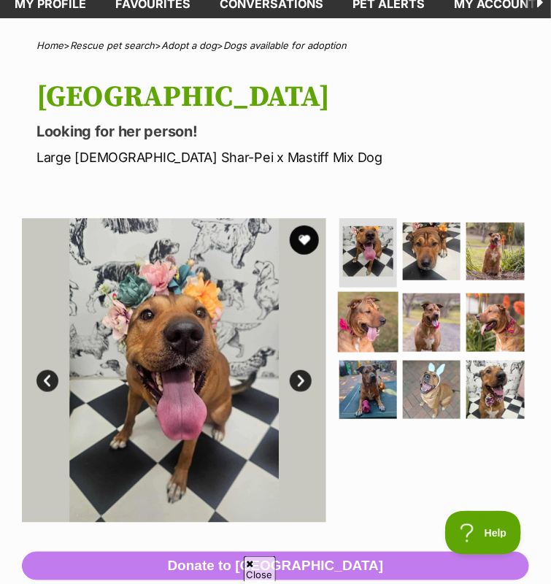
click at [375, 333] on img at bounding box center [368, 322] width 61 height 61
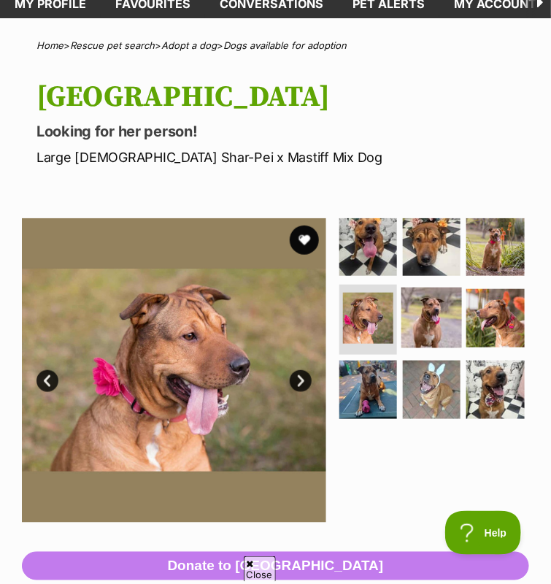
click at [420, 344] on img at bounding box center [431, 318] width 61 height 61
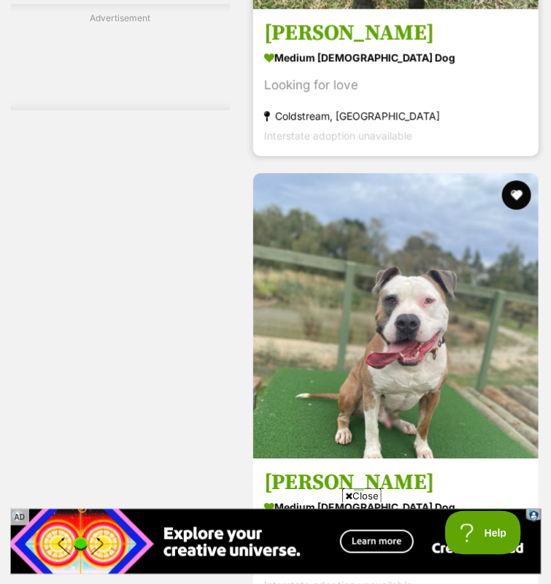
scroll to position [8042, 0]
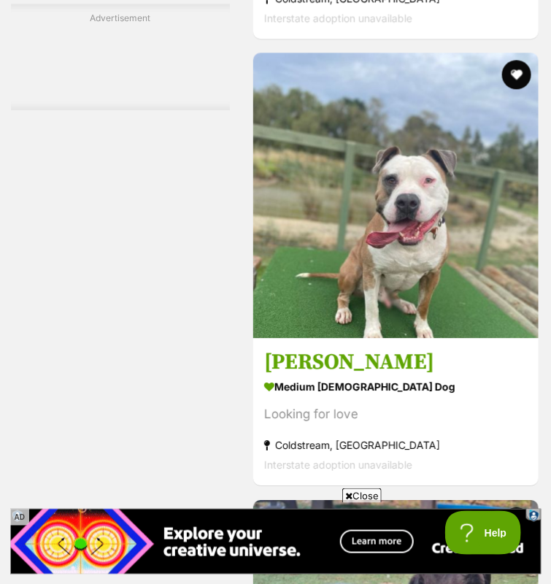
click at [360, 493] on span "Close" at bounding box center [361, 495] width 39 height 15
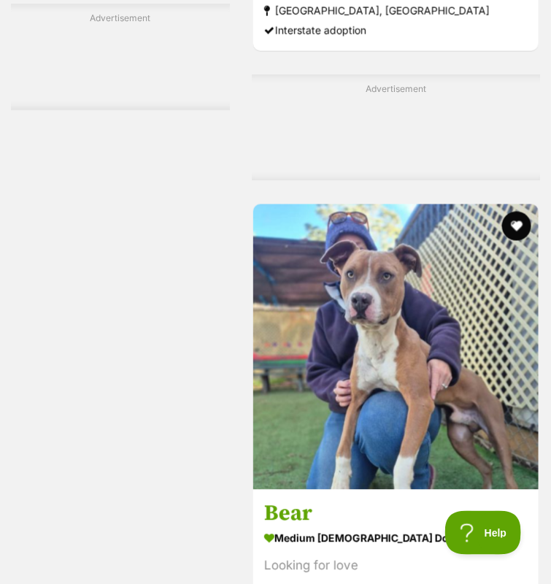
scroll to position [8967, 0]
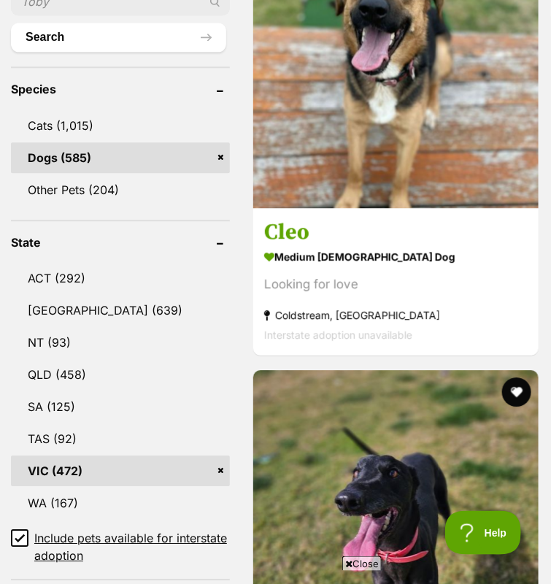
scroll to position [732, 0]
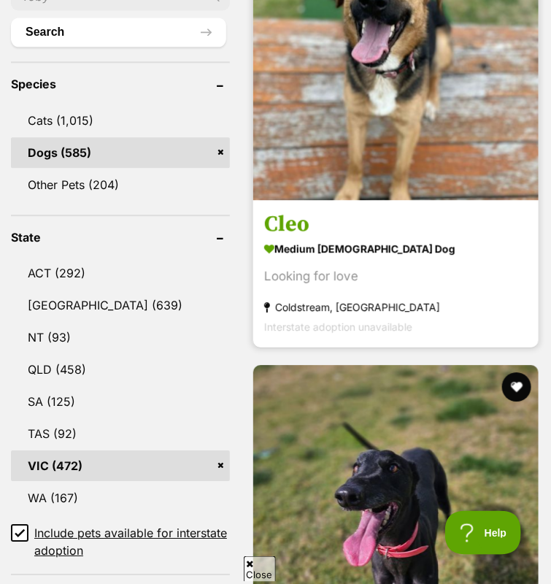
click at [408, 195] on img at bounding box center [395, 57] width 285 height 285
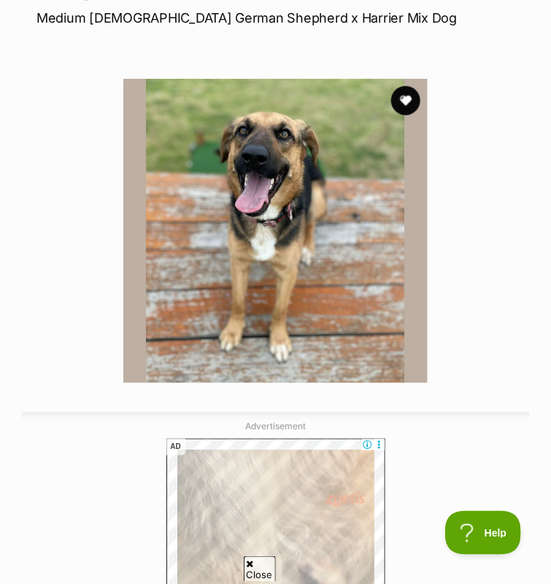
scroll to position [220, 0]
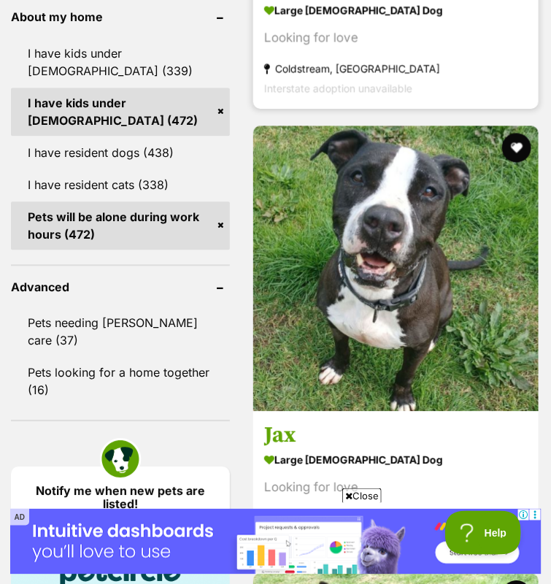
scroll to position [1866, 0]
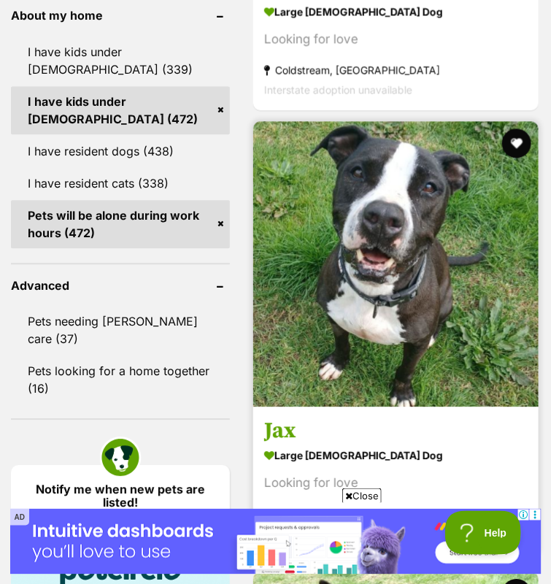
click at [368, 406] on img at bounding box center [395, 263] width 285 height 285
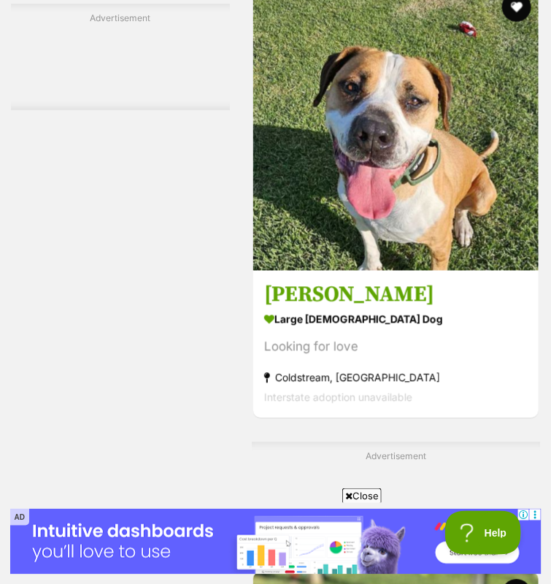
scroll to position [2924, 0]
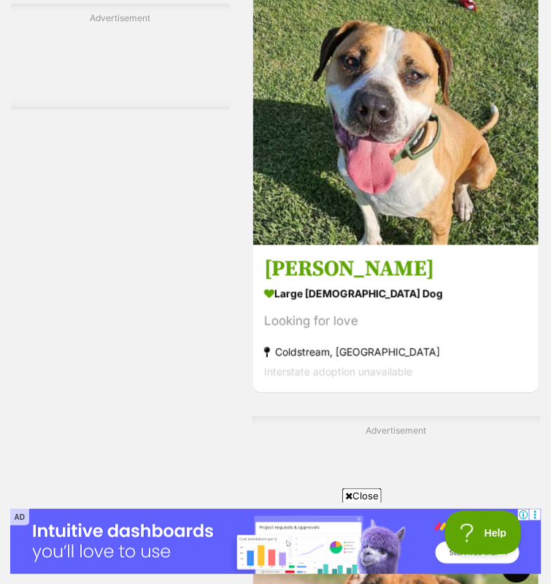
click at [355, 491] on span "Close" at bounding box center [361, 495] width 39 height 15
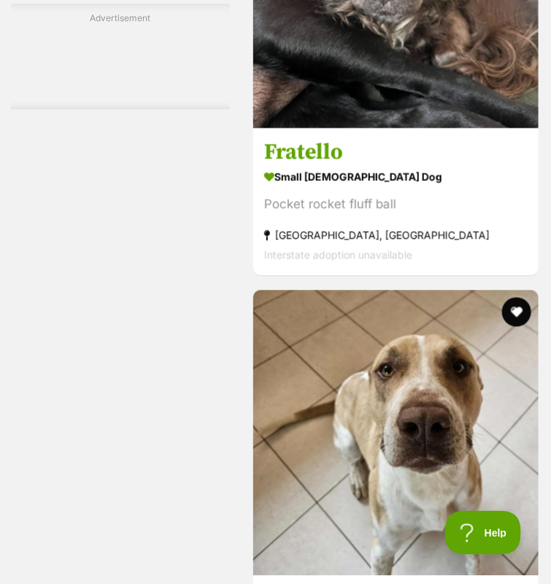
scroll to position [5415, 0]
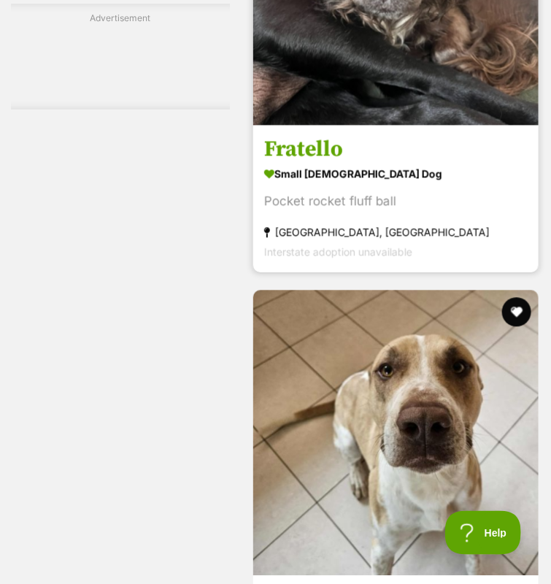
click at [374, 164] on h3 "Fratello" at bounding box center [395, 150] width 263 height 28
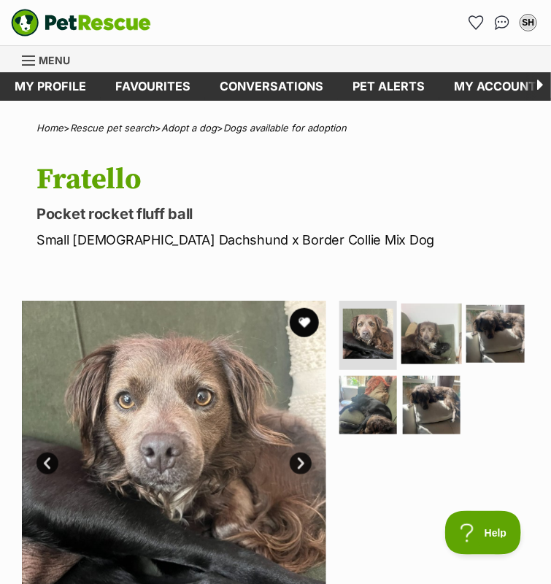
click at [408, 352] on img at bounding box center [431, 333] width 61 height 61
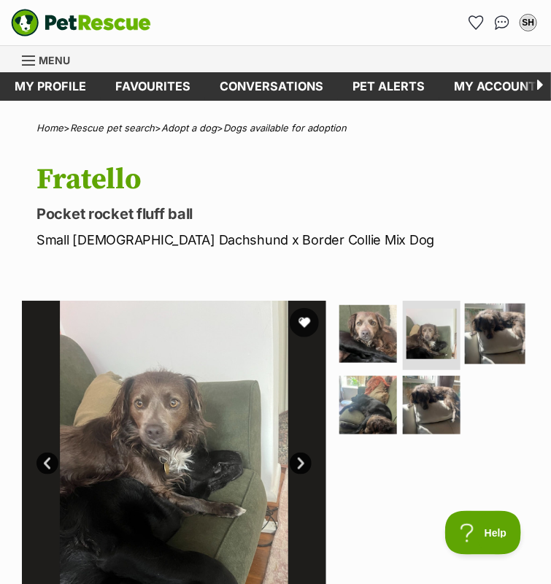
click at [490, 358] on img at bounding box center [495, 333] width 61 height 61
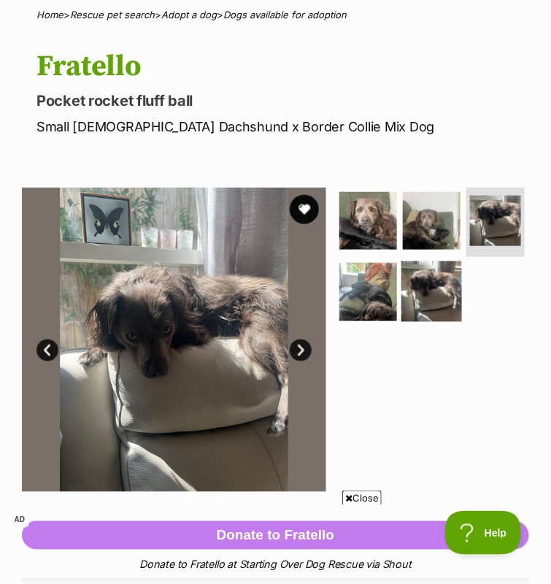
scroll to position [114, 0]
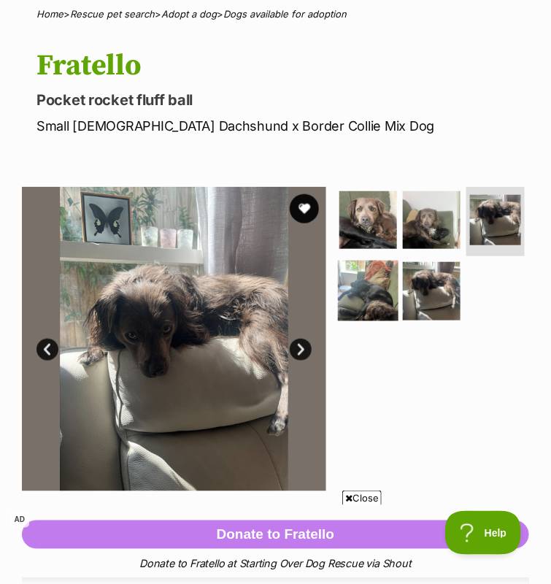
click at [369, 303] on img at bounding box center [368, 291] width 61 height 61
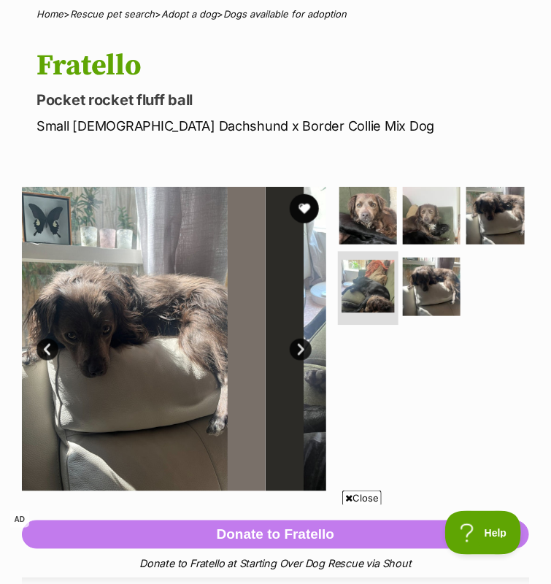
click at [367, 314] on img at bounding box center [368, 287] width 53 height 53
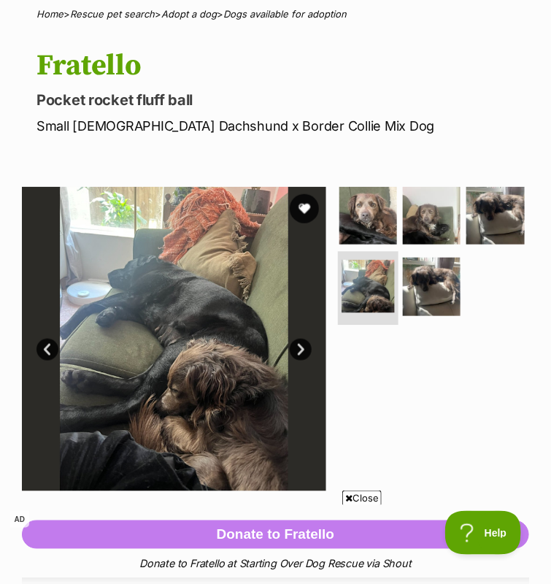
scroll to position [0, 0]
click at [431, 301] on img at bounding box center [431, 286] width 61 height 61
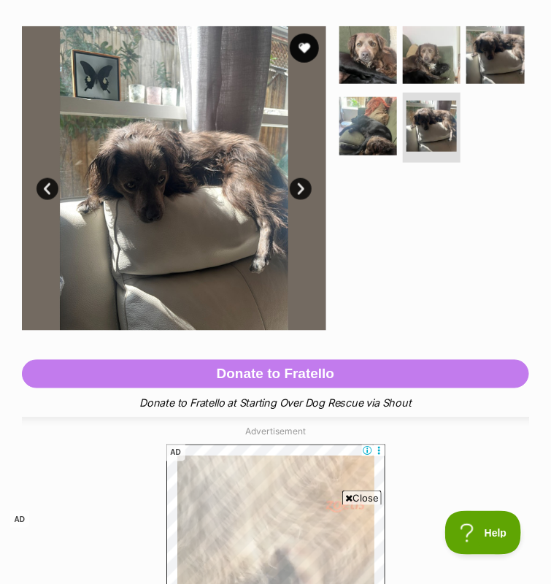
scroll to position [305, 0]
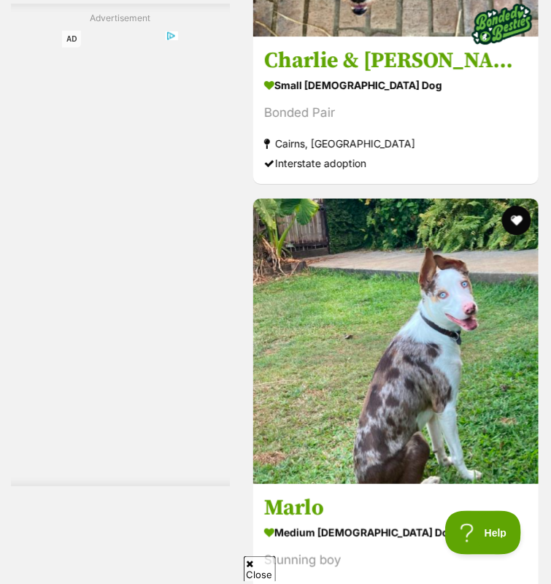
scroll to position [8344, 0]
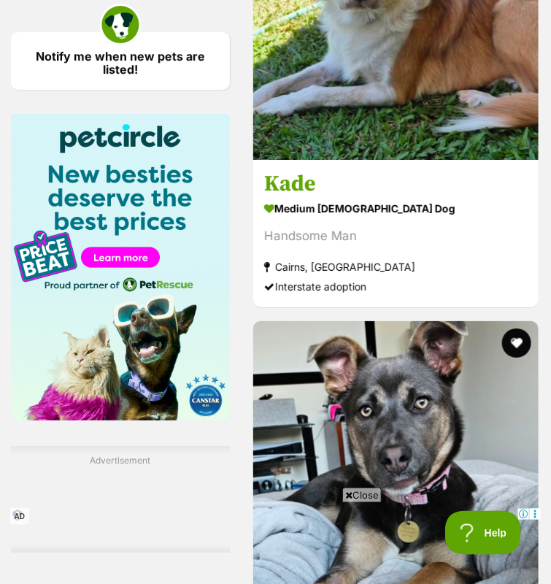
scroll to position [2299, 0]
click at [358, 491] on span "Close" at bounding box center [361, 494] width 39 height 15
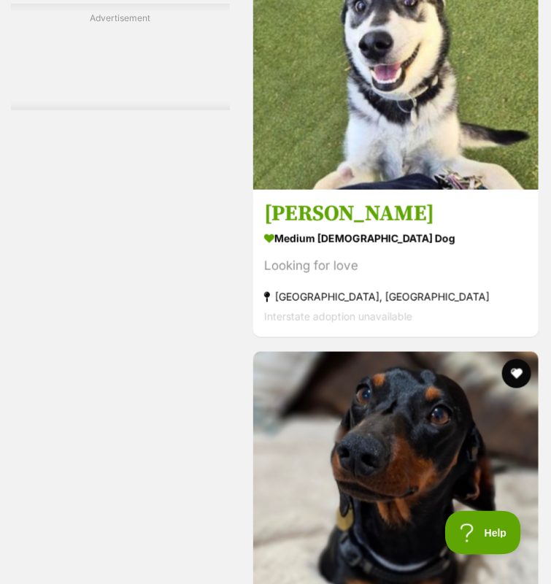
scroll to position [7486, 0]
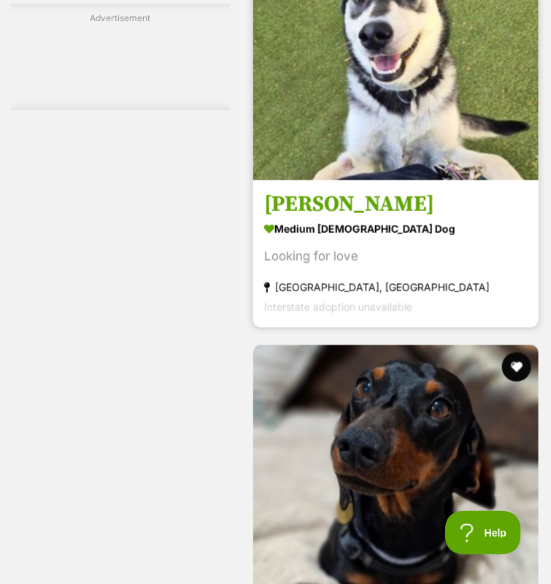
click at [382, 219] on h3 "[PERSON_NAME]" at bounding box center [395, 205] width 263 height 28
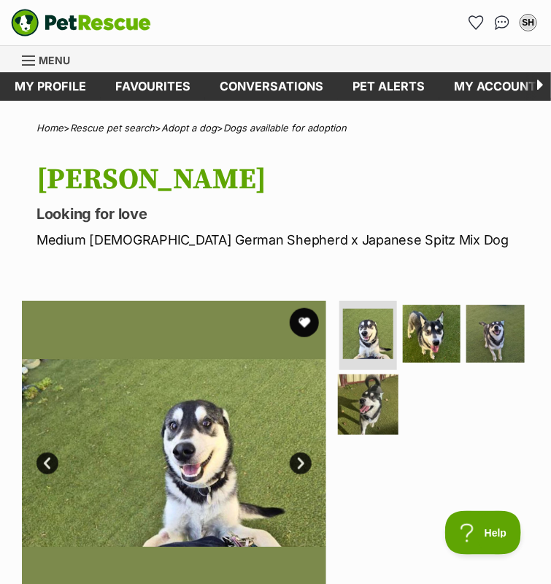
click at [366, 420] on img at bounding box center [368, 404] width 61 height 61
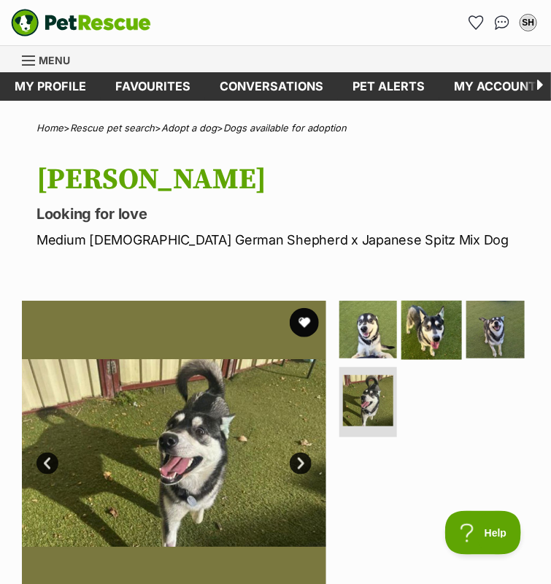
click at [454, 359] on img at bounding box center [431, 328] width 61 height 61
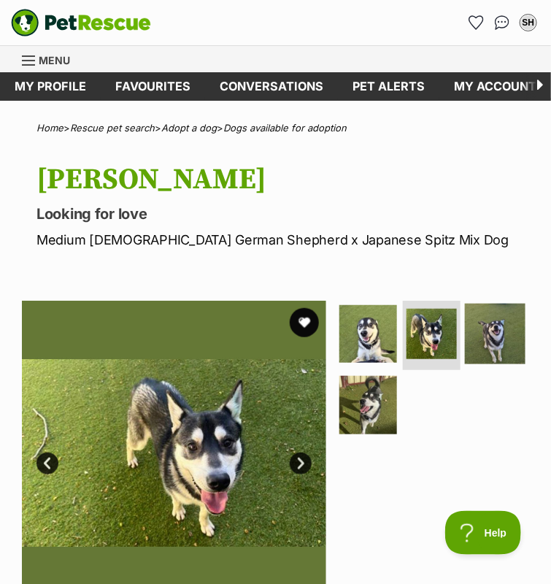
click at [484, 358] on img at bounding box center [495, 333] width 61 height 61
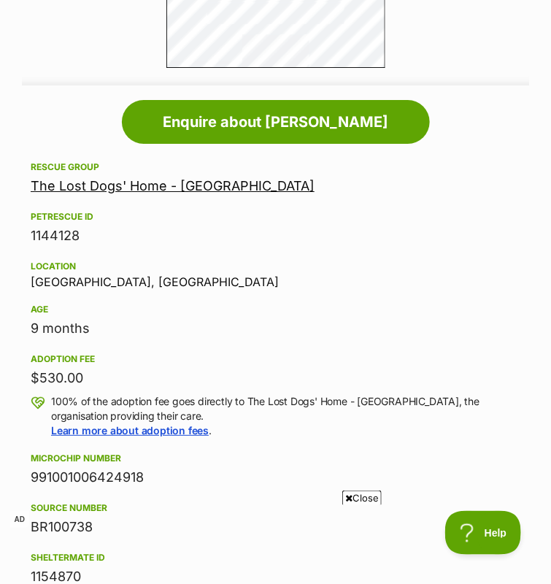
scroll to position [1037, 0]
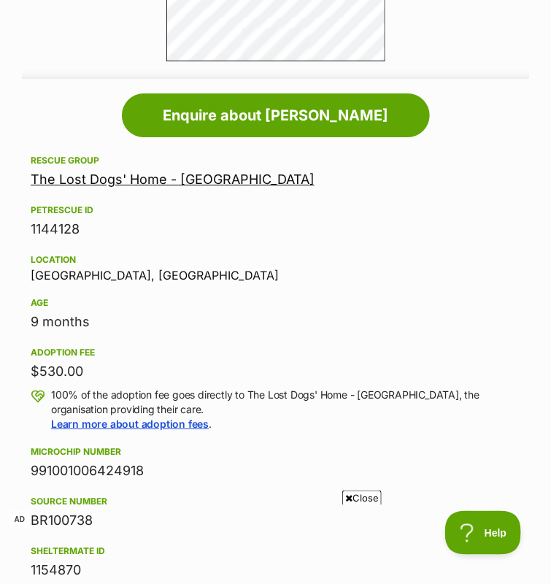
click at [370, 495] on span "Close" at bounding box center [361, 497] width 39 height 15
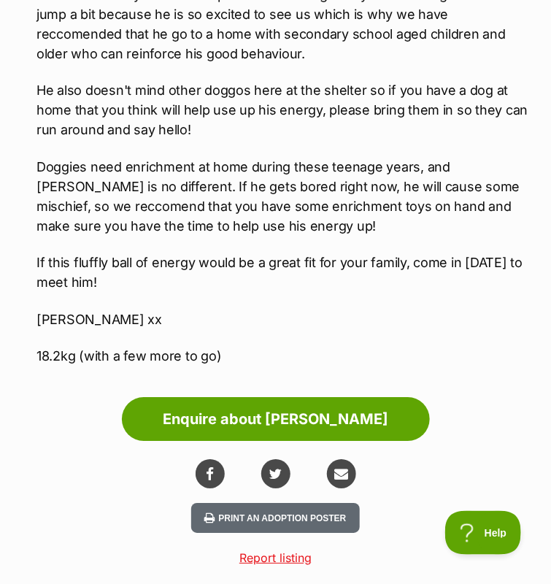
scroll to position [2023, 0]
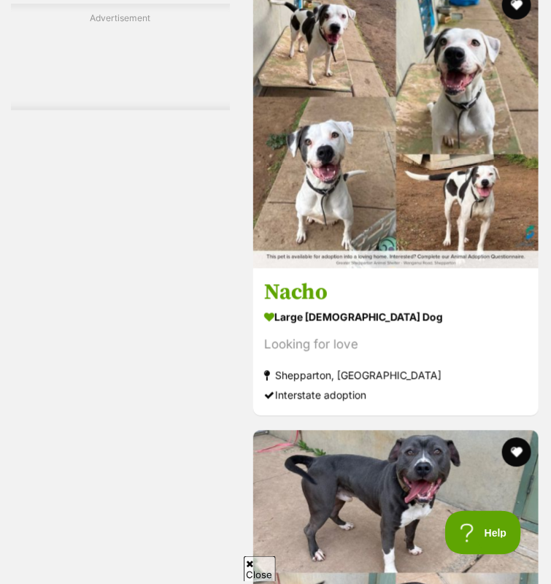
scroll to position [5278, 0]
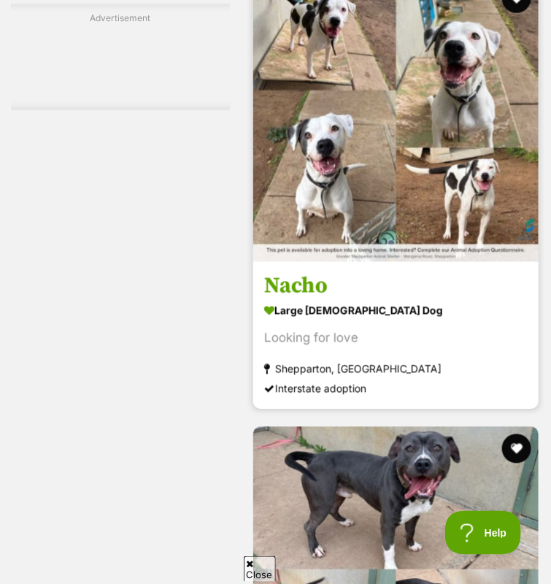
click at [363, 301] on h3 "Nacho" at bounding box center [395, 287] width 263 height 28
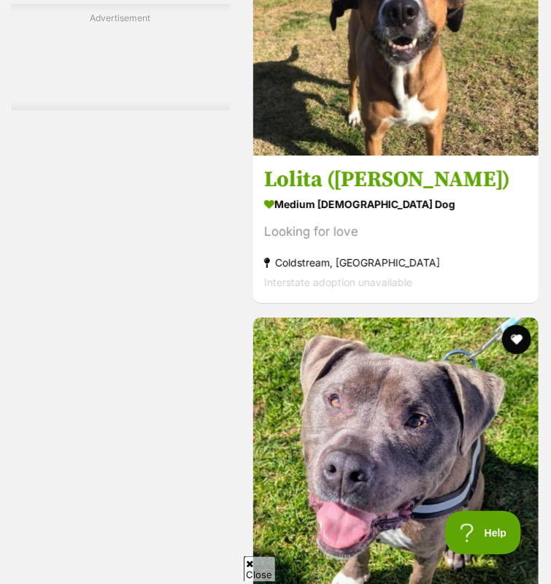
scroll to position [8224, 0]
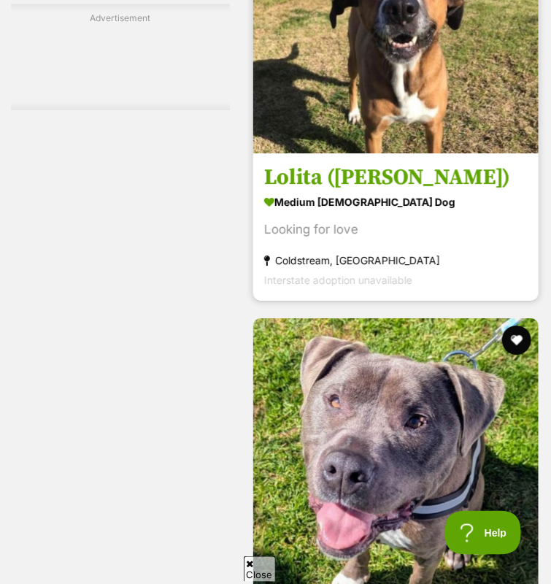
click at [339, 153] on img at bounding box center [395, 10] width 285 height 285
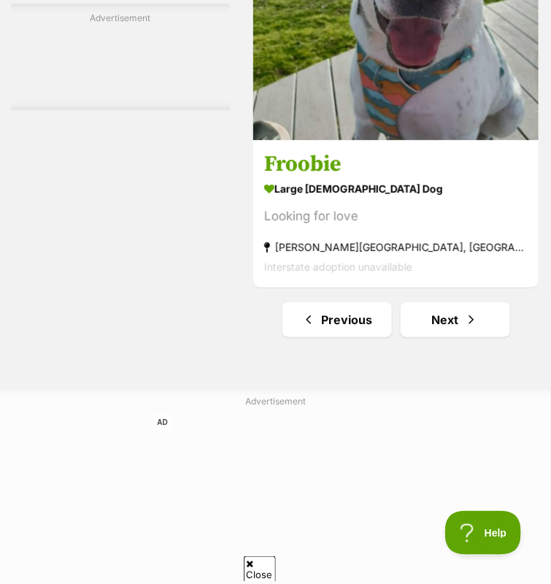
scroll to position [9735, 0]
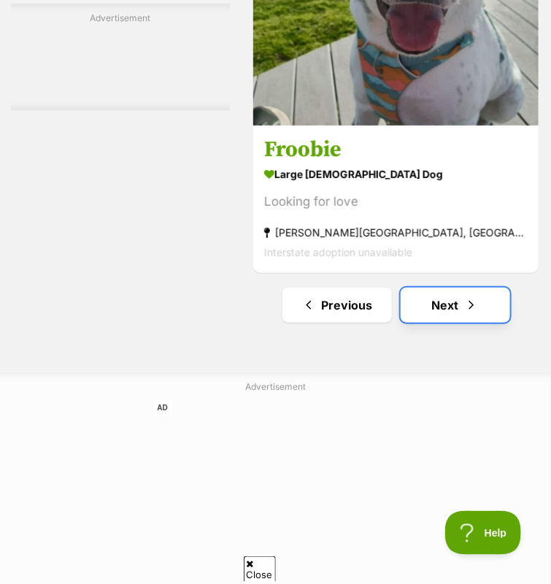
click at [458, 323] on link "Next" at bounding box center [455, 305] width 109 height 35
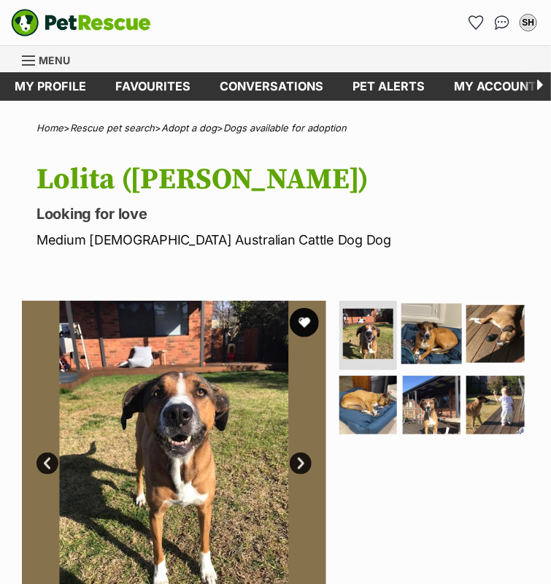
click at [425, 351] on img at bounding box center [431, 333] width 61 height 61
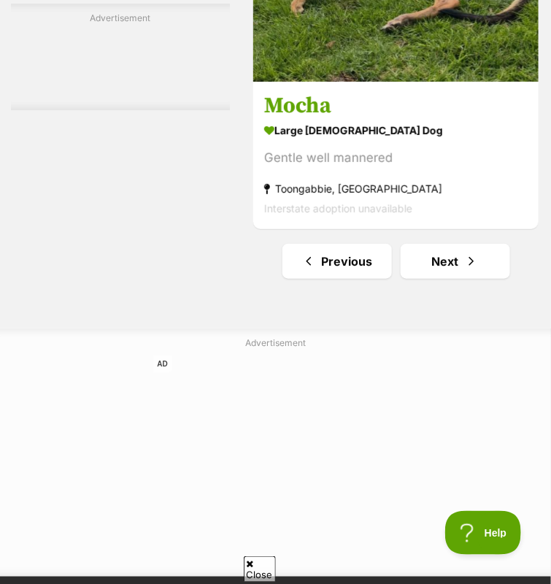
scroll to position [9786, 0]
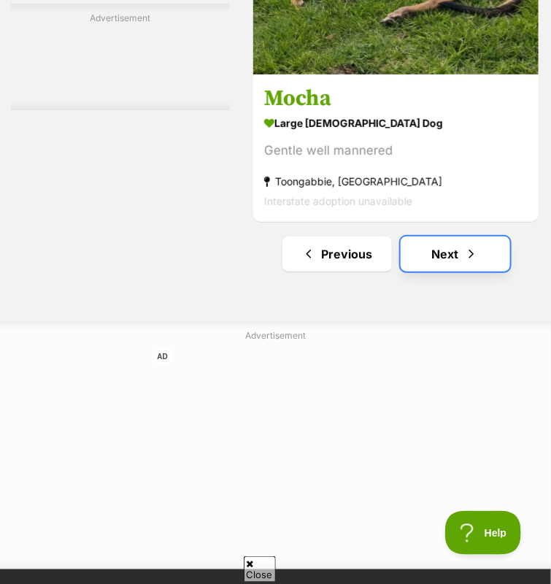
click at [451, 271] on link "Next" at bounding box center [455, 253] width 109 height 35
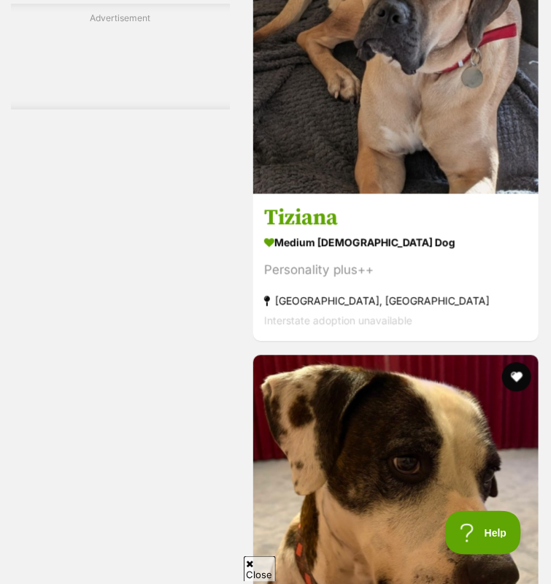
scroll to position [4187, 0]
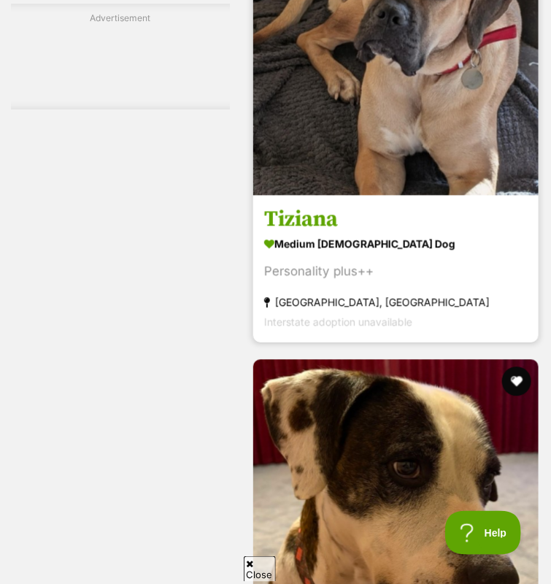
click at [341, 196] on img at bounding box center [395, 52] width 285 height 285
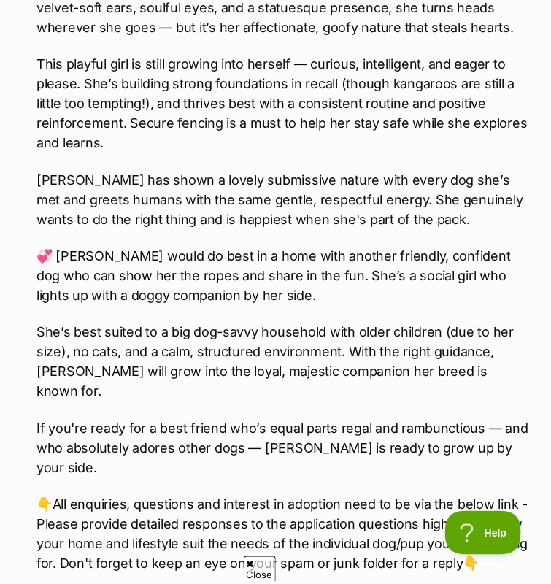
scroll to position [2351, 0]
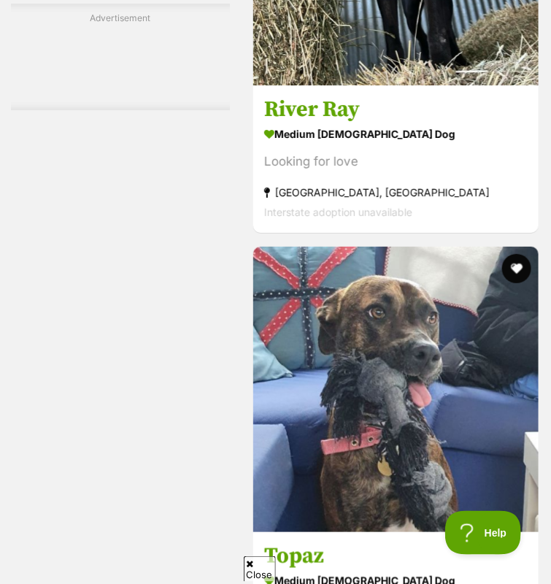
scroll to position [8478, 0]
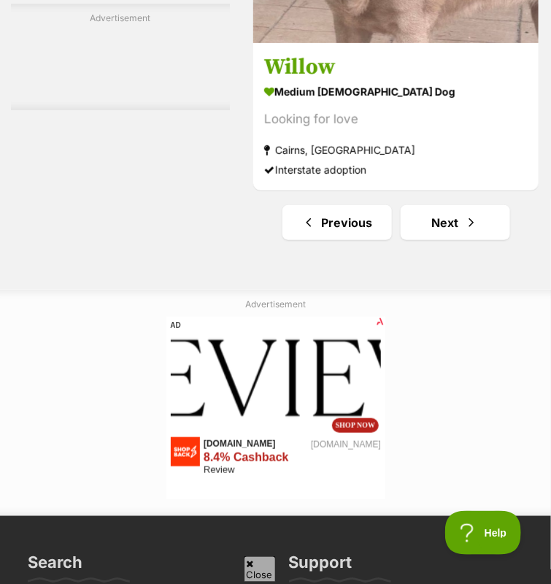
scroll to position [9820, 0]
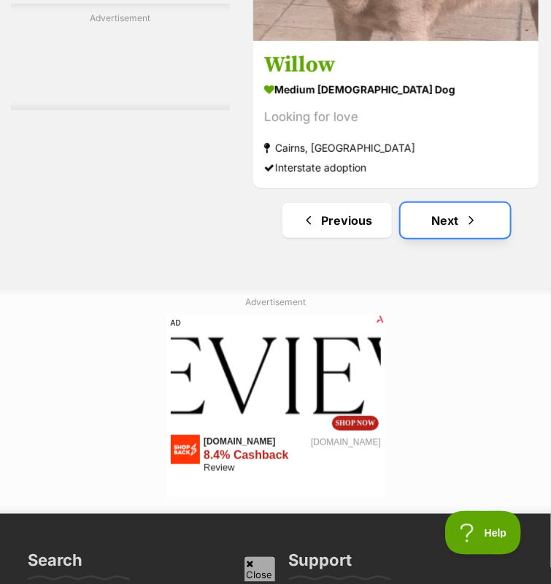
click at [460, 238] on link "Next" at bounding box center [455, 220] width 109 height 35
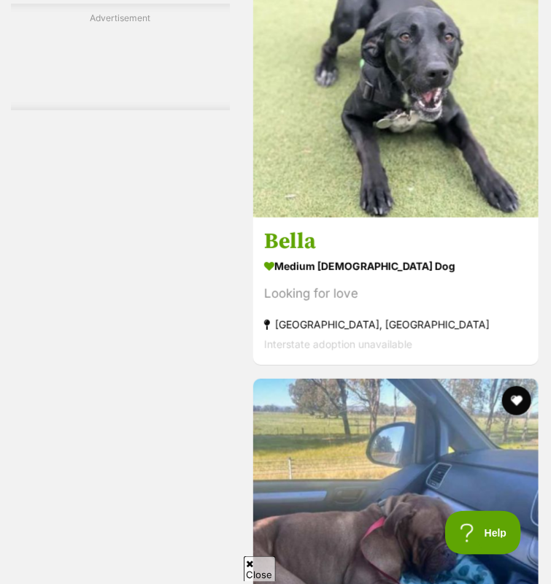
scroll to position [4935, 0]
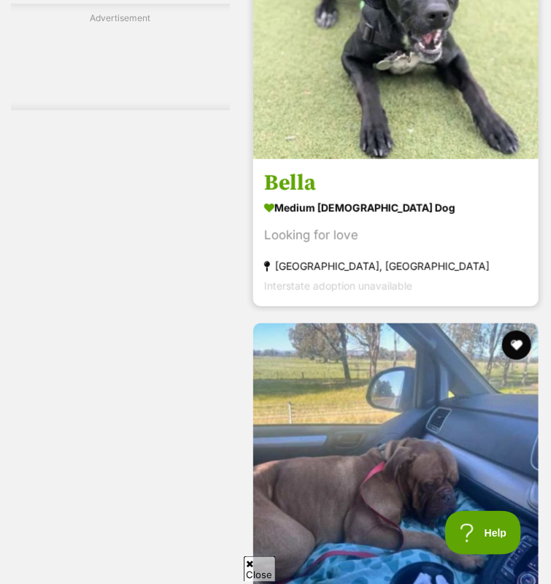
click at [412, 197] on h3 "Bella" at bounding box center [395, 183] width 263 height 28
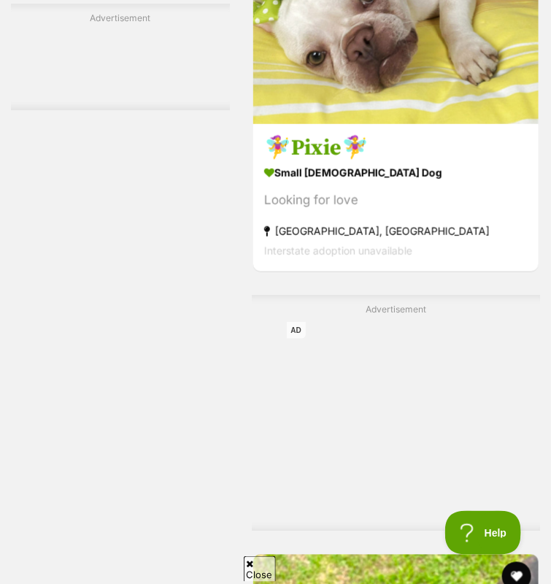
scroll to position [8689, 0]
